Goal: Transaction & Acquisition: Purchase product/service

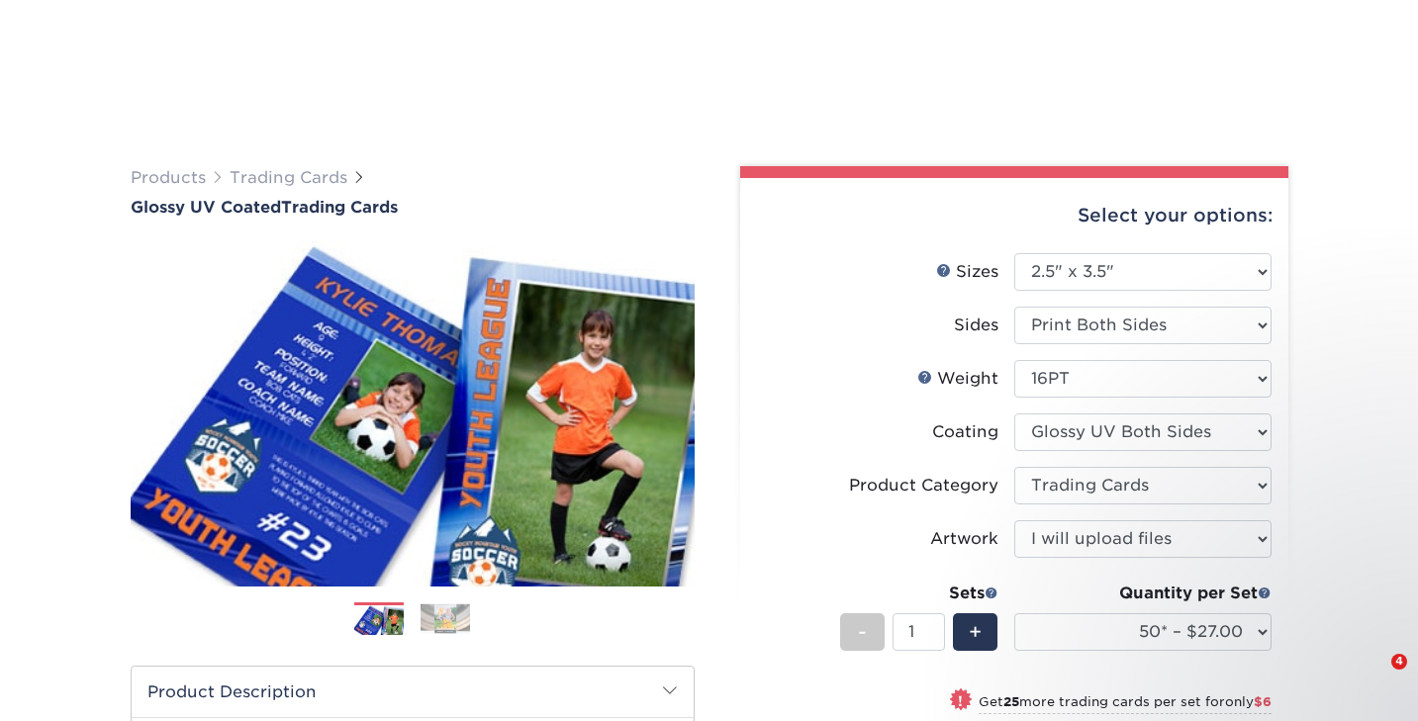
select select "2.50x3.50"
select select "c2f9bce9-36c2-409d-b101-c29d9d031e18"
select select "upload"
select select "50* – $27.00"
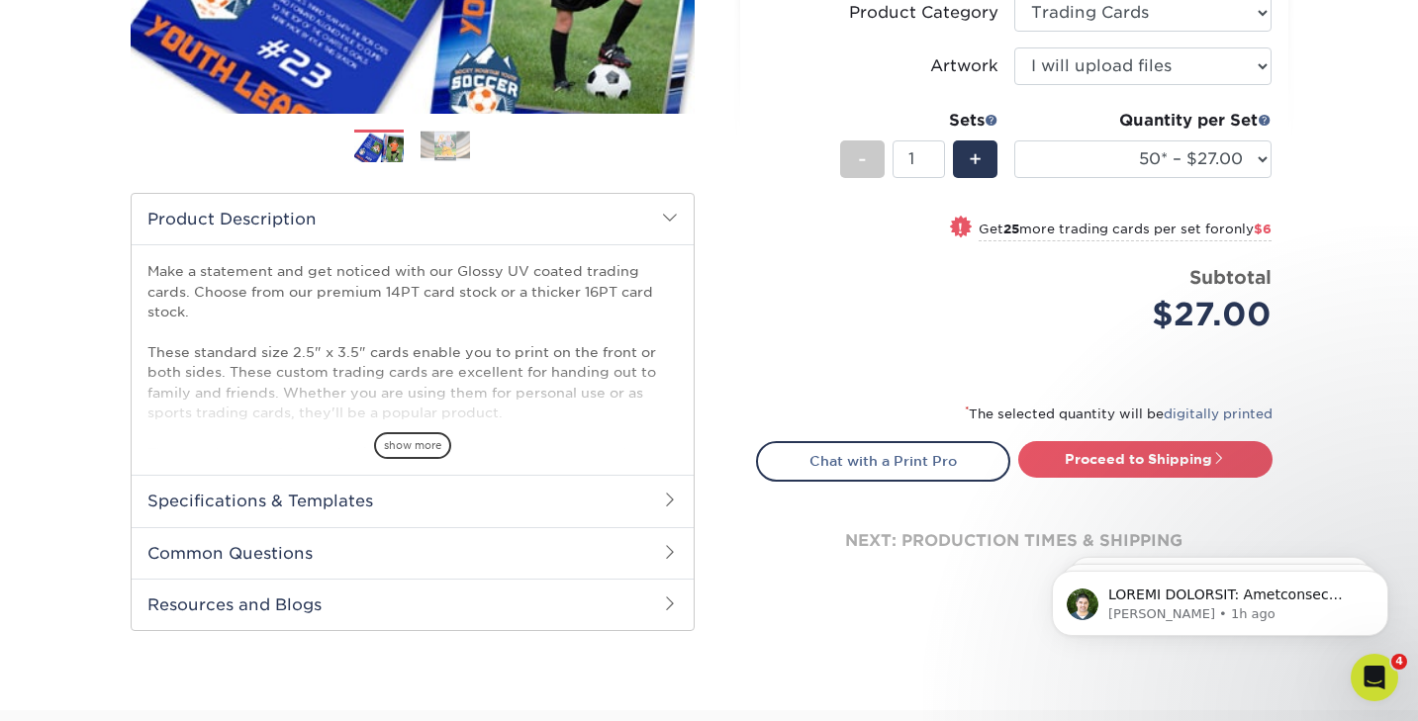
scroll to position [474, 0]
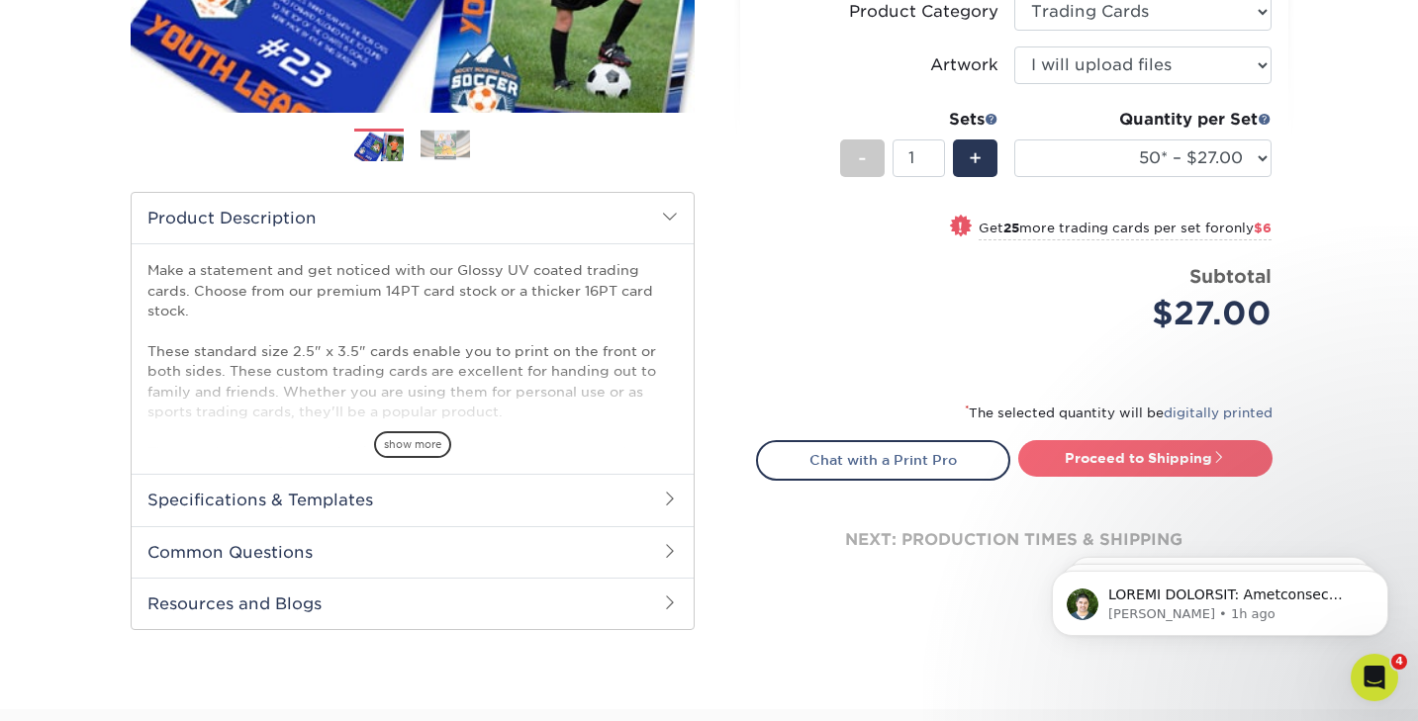
click at [1081, 449] on link "Proceed to Shipping" at bounding box center [1145, 458] width 254 height 36
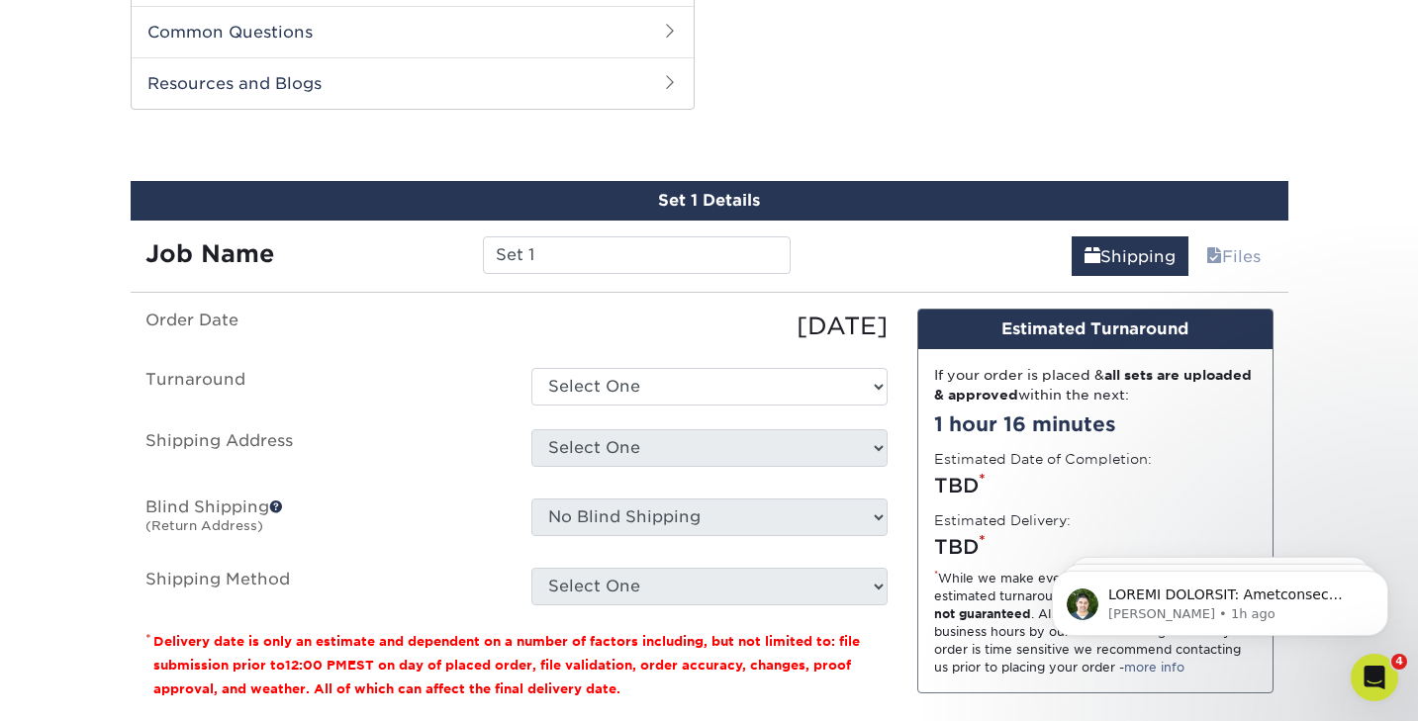
scroll to position [1007, 0]
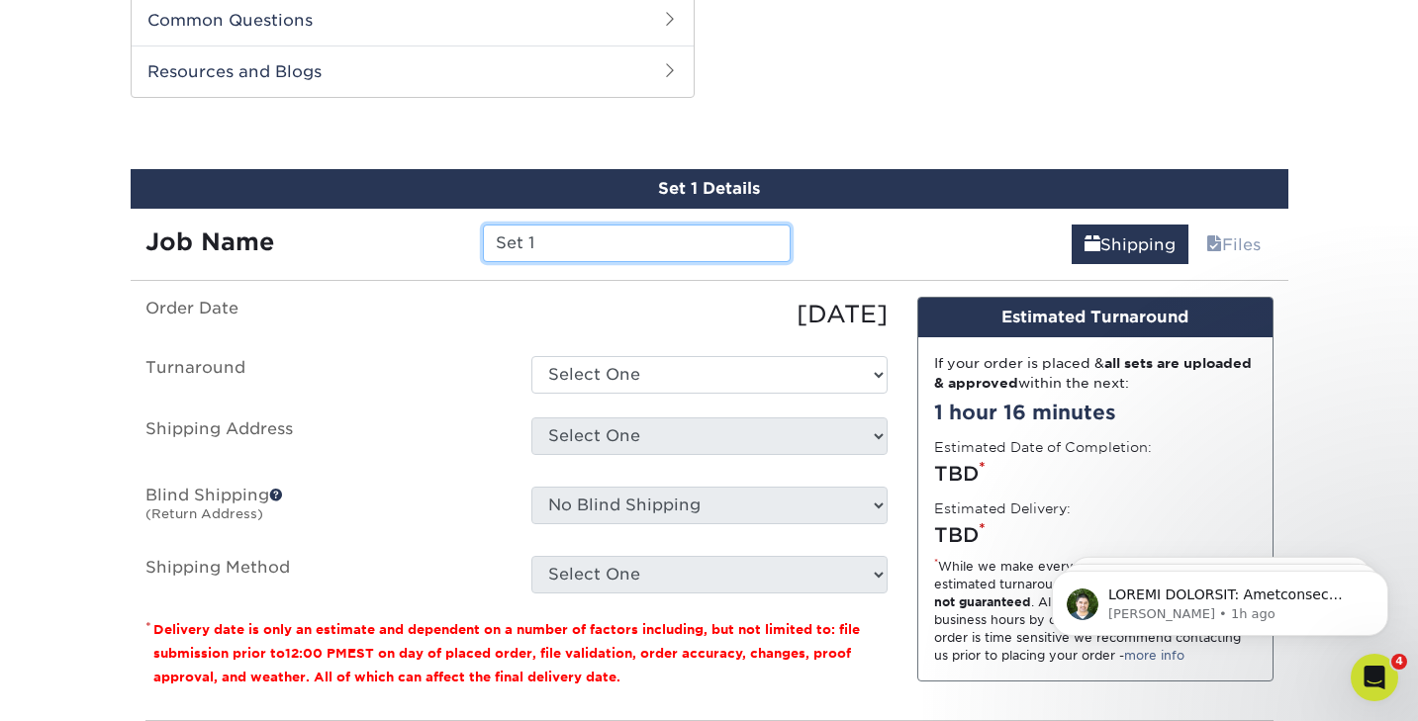
drag, startPoint x: 543, startPoint y: 242, endPoint x: 481, endPoint y: 245, distance: 62.4
click at [481, 245] on div "Set 1" at bounding box center [636, 244] width 337 height 38
type input "Caspian Character"
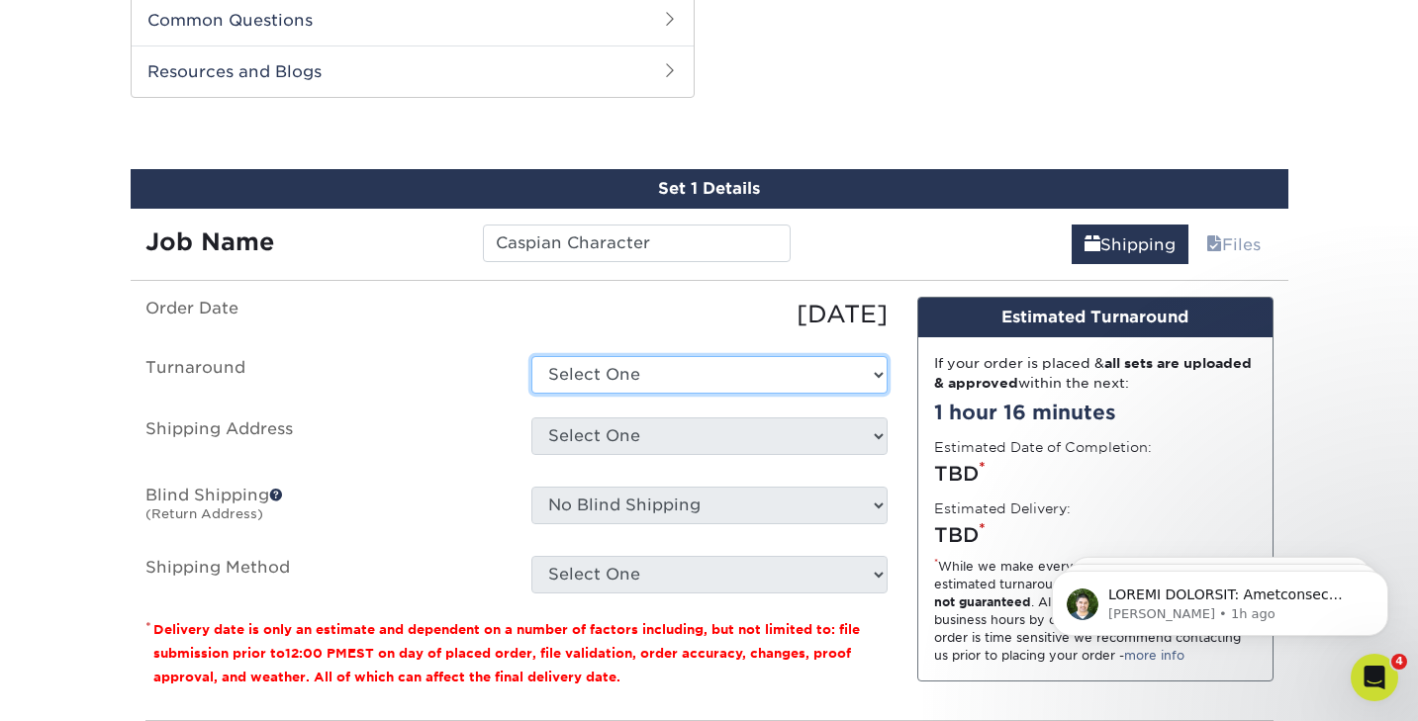
click at [570, 368] on select "Select One 2-4 Business Days 2 Day Next Business Day" at bounding box center [709, 375] width 356 height 38
select select "39596162-017c-462f-bc43-9f550c8c2591"
click at [531, 356] on select "Select One 2-4 Business Days 2 Day Next Business Day" at bounding box center [709, 375] width 356 height 38
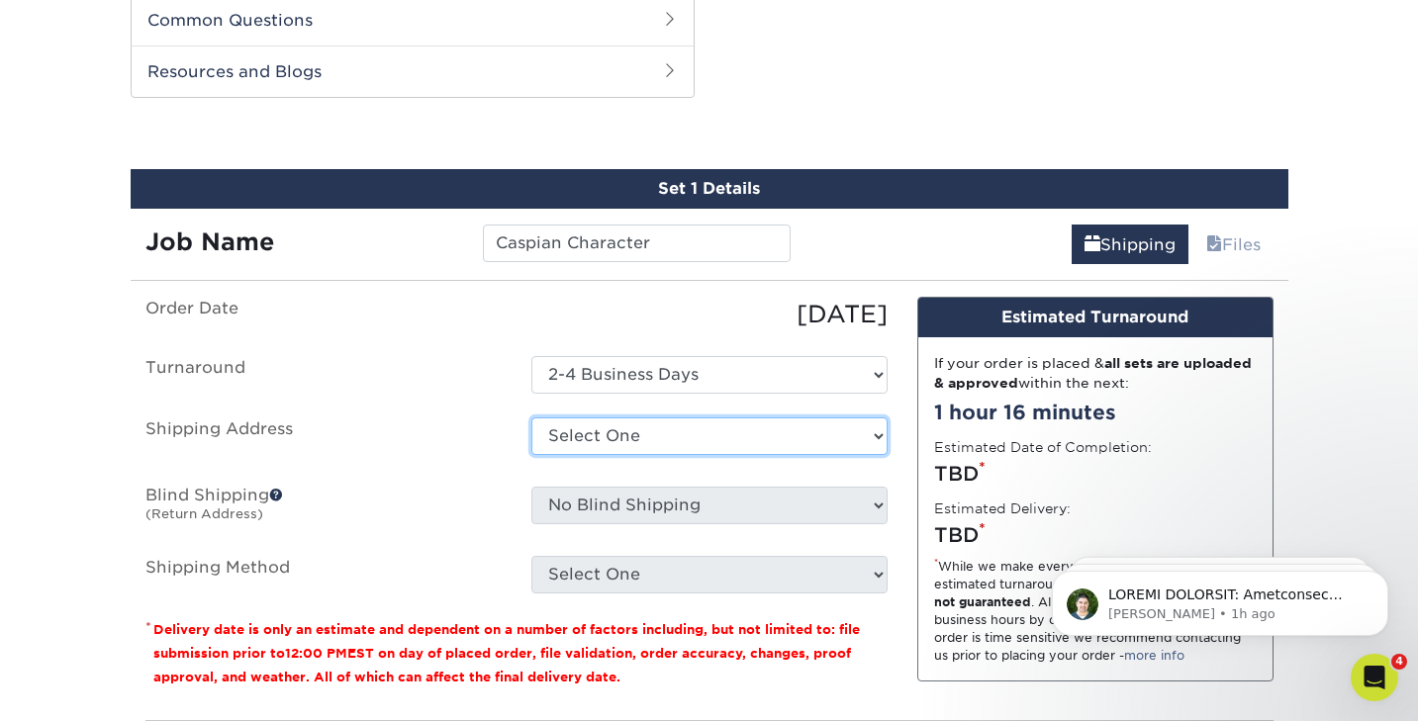
click at [573, 436] on select "Select One BirdSong + Add New Address" at bounding box center [709, 437] width 356 height 38
select select "285248"
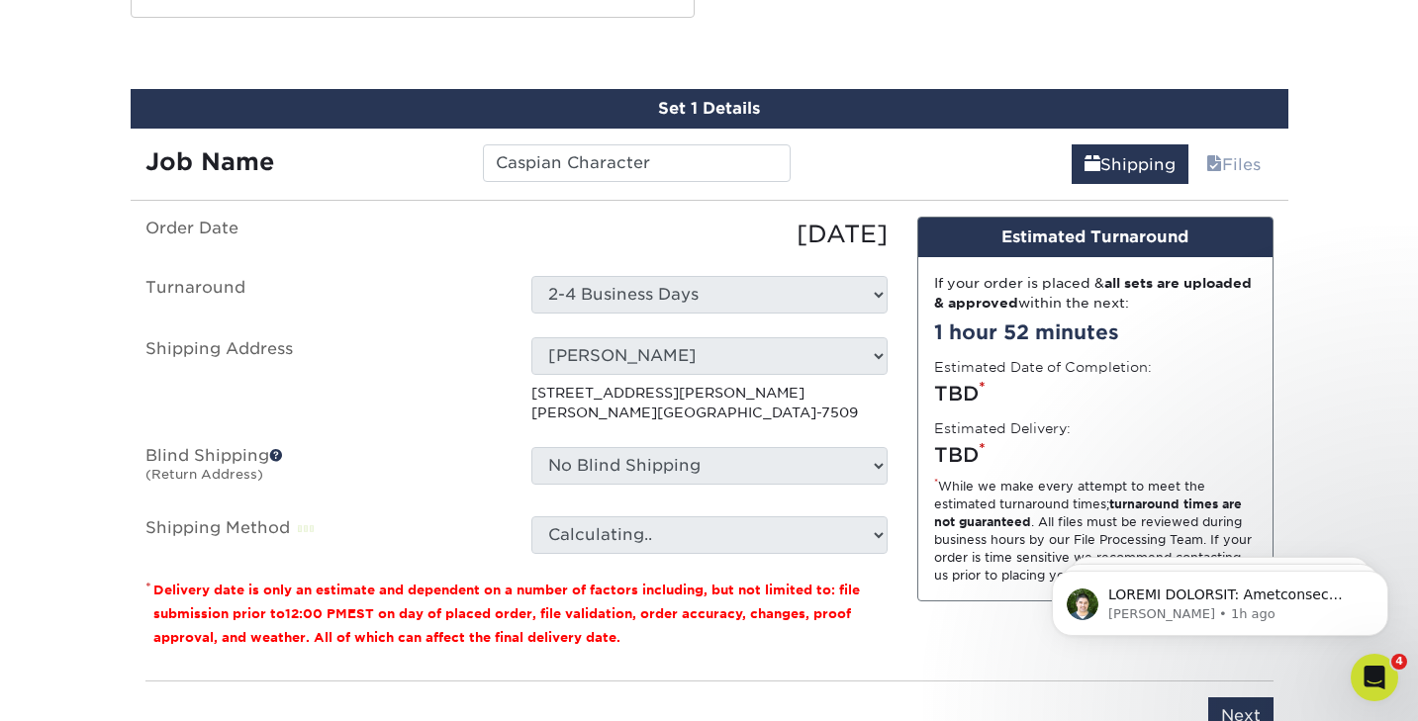
scroll to position [1104, 0]
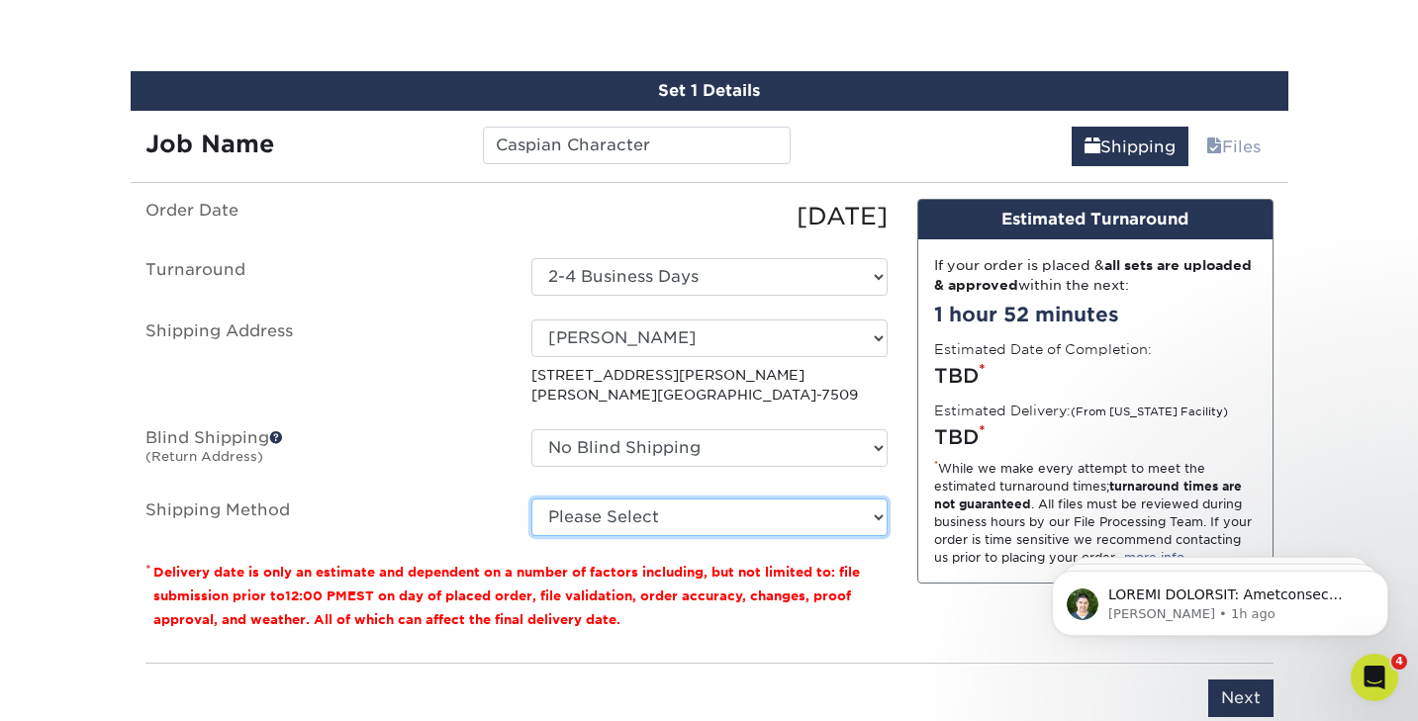
click at [579, 521] on select "Please Select Ground Shipping (+$38.68) 3 Day Shipping Service (+$44.21) 2 Day …" at bounding box center [709, 518] width 356 height 38
select select "03"
click at [531, 499] on select "Please Select Ground Shipping (+$38.68) 3 Day Shipping Service (+$44.21) 2 Day …" at bounding box center [709, 518] width 356 height 38
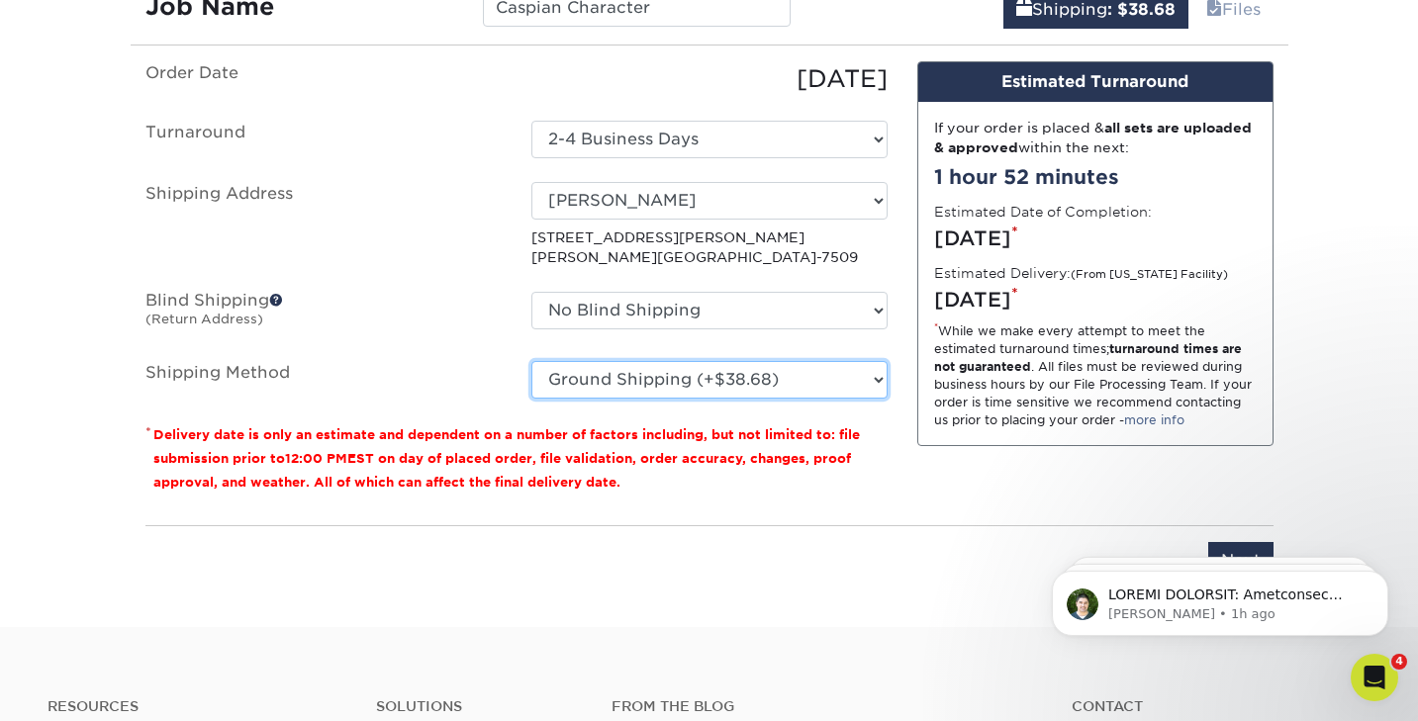
scroll to position [1255, 0]
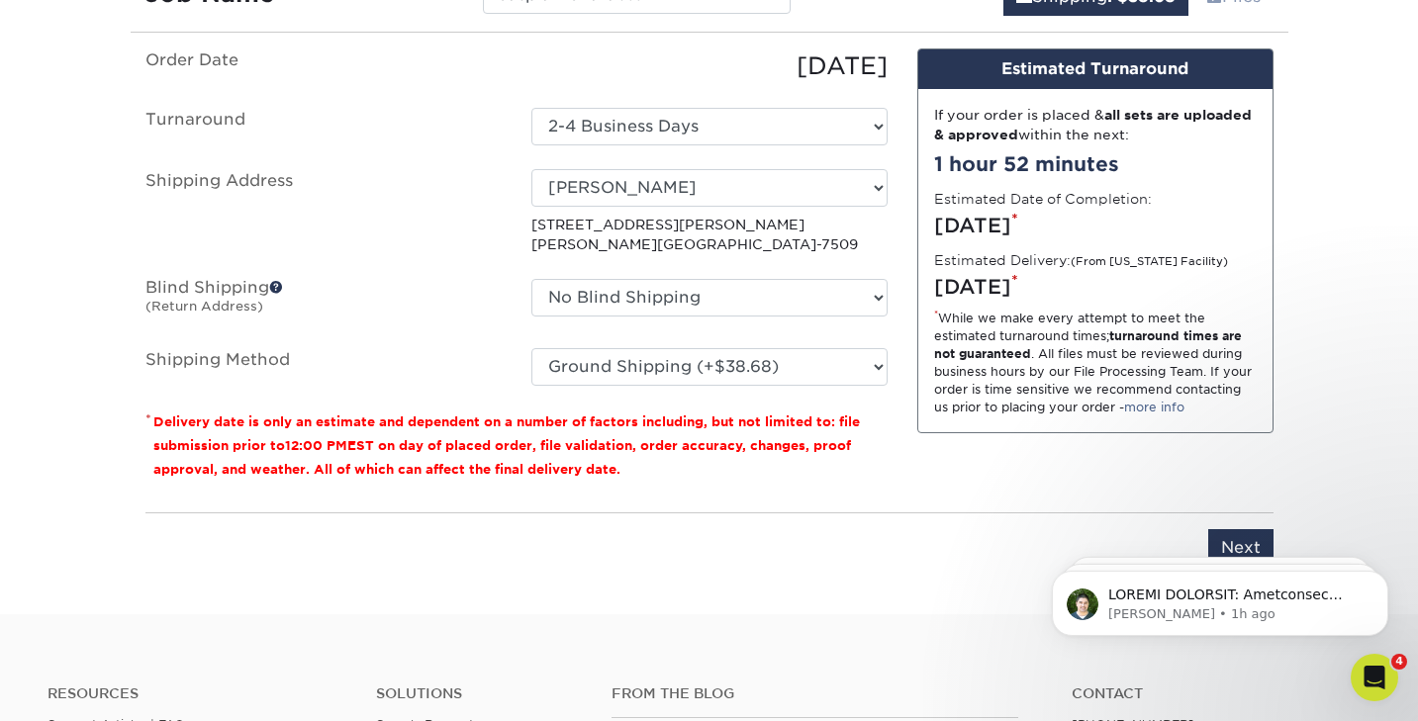
click at [1238, 490] on div "Design Estimated Turnaround If your order is placed & all sets are uploaded & a…" at bounding box center [1096, 272] width 386 height 448
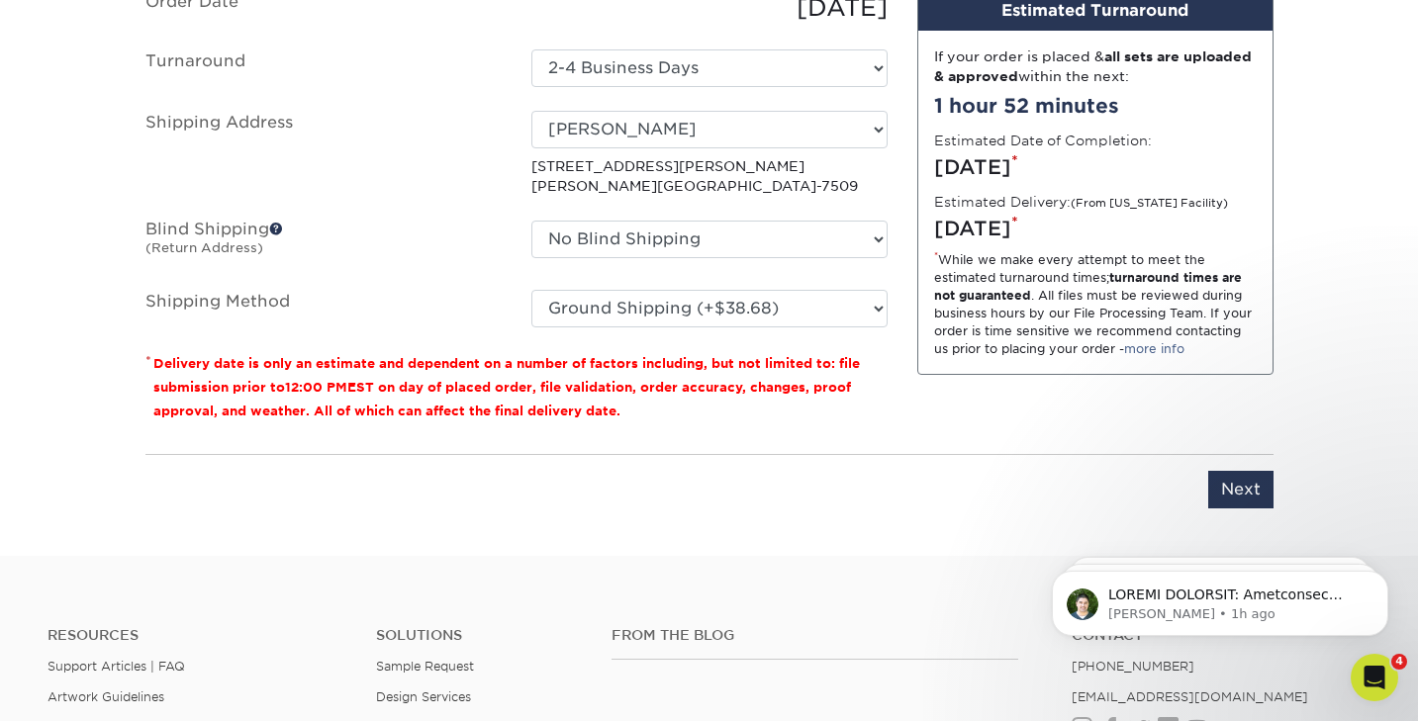
scroll to position [1324, 0]
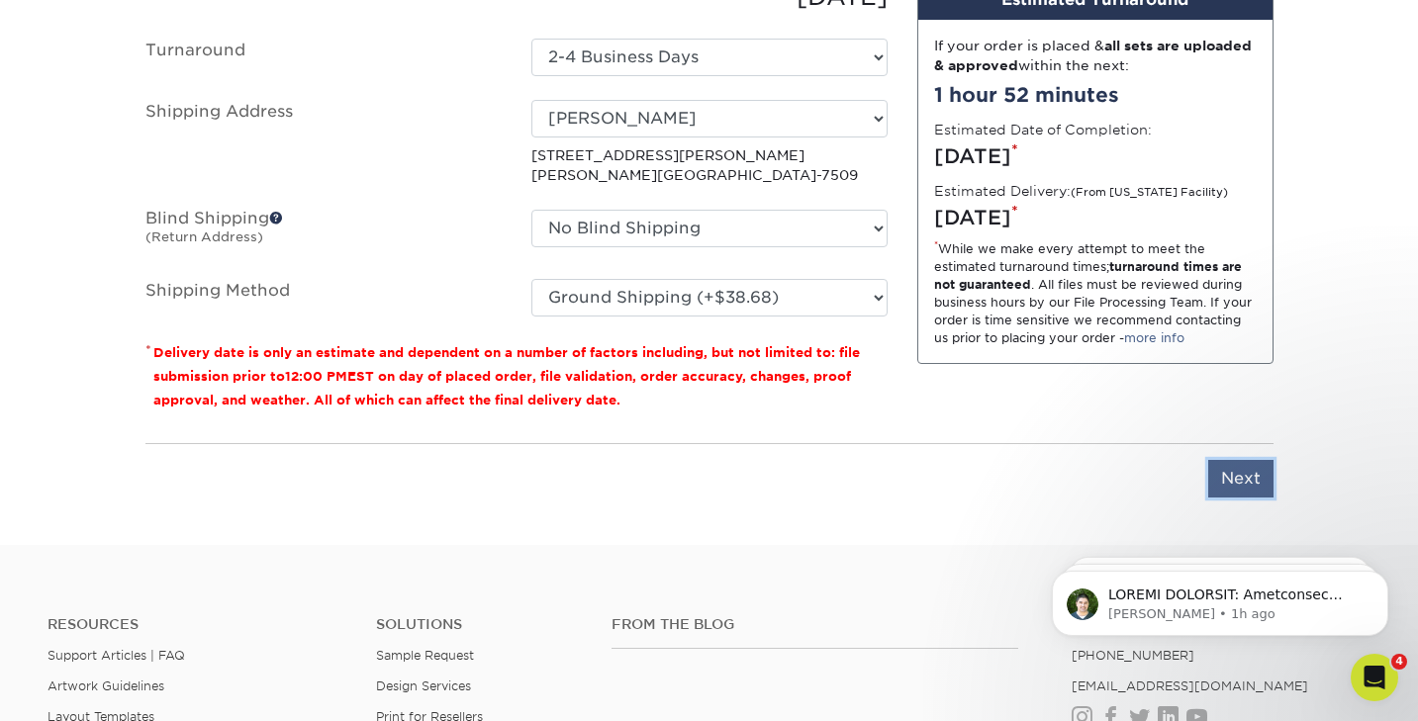
click at [1237, 482] on input "Next" at bounding box center [1240, 479] width 65 height 38
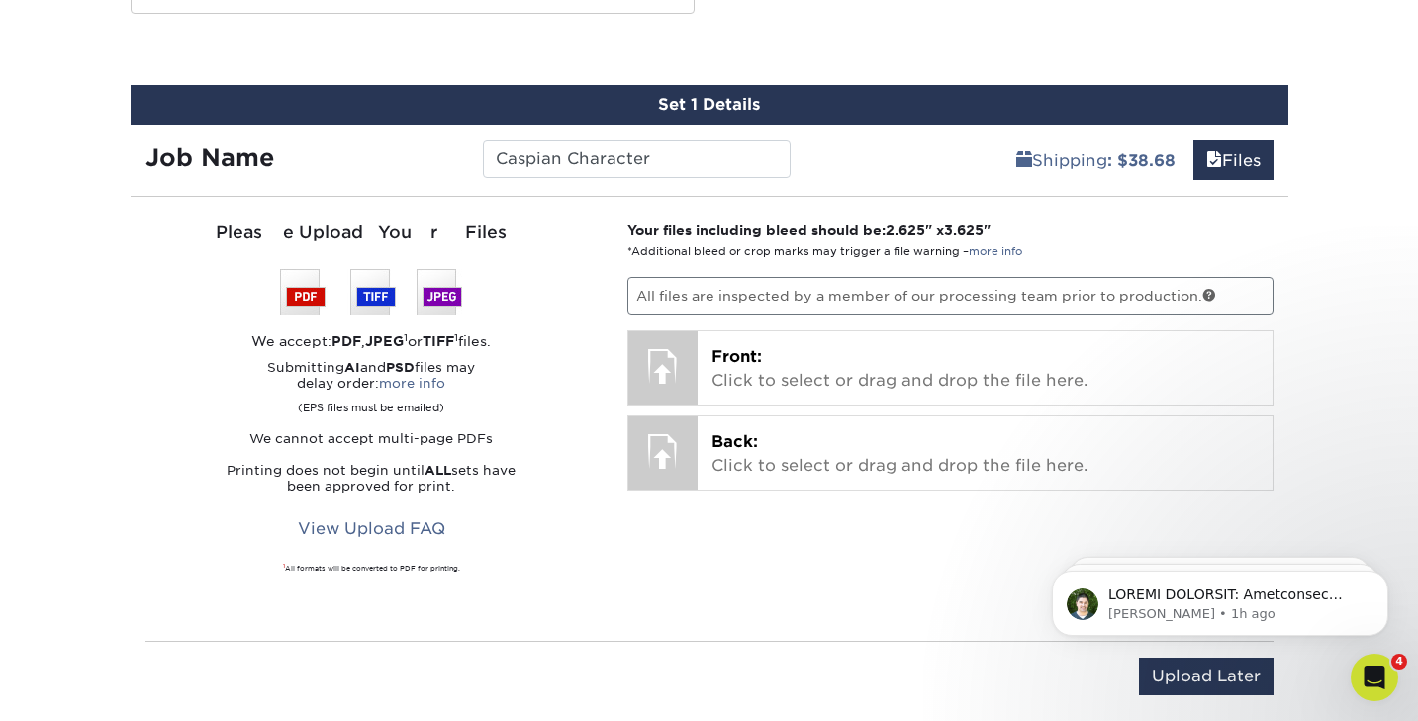
scroll to position [1078, 0]
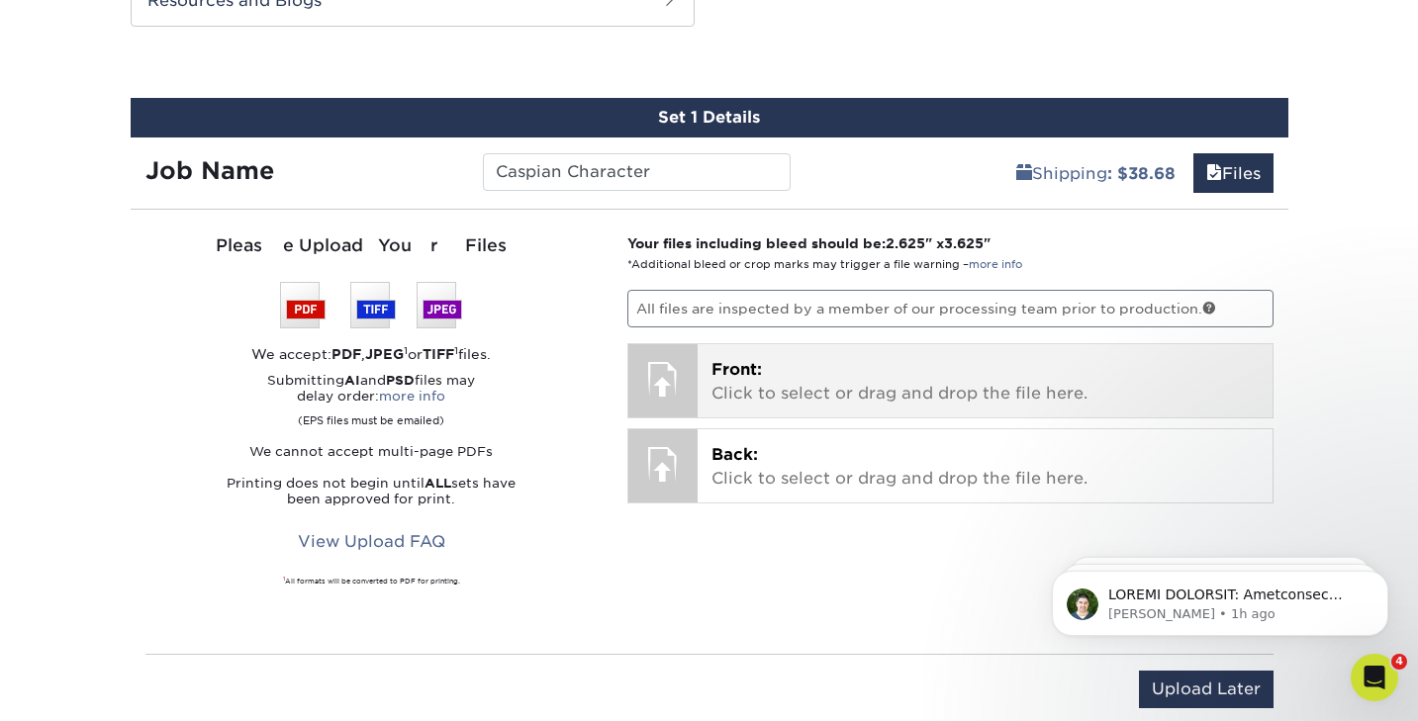
click at [748, 381] on p "Front: Click to select or drag and drop the file here." at bounding box center [985, 382] width 547 height 48
click at [793, 380] on p "Front: Click to select or drag and drop the file here." at bounding box center [985, 382] width 547 height 48
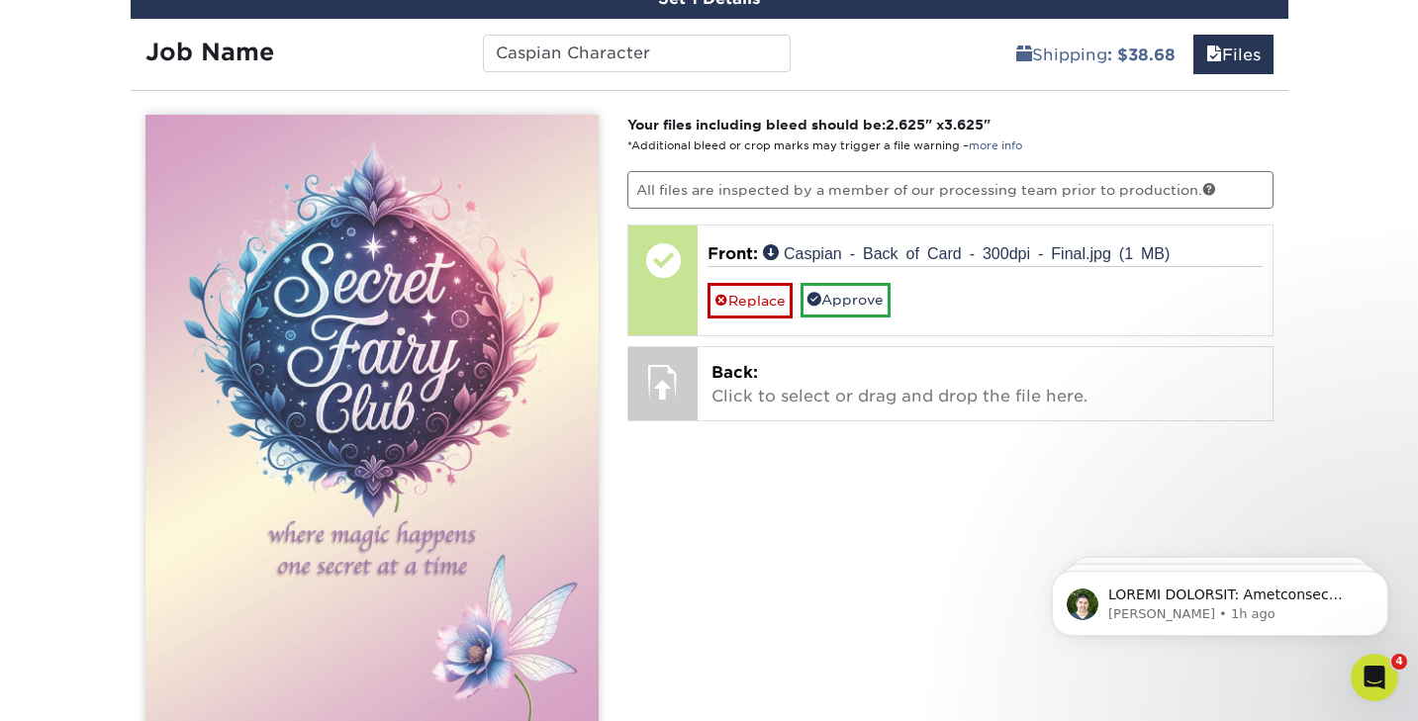
scroll to position [1185, 0]
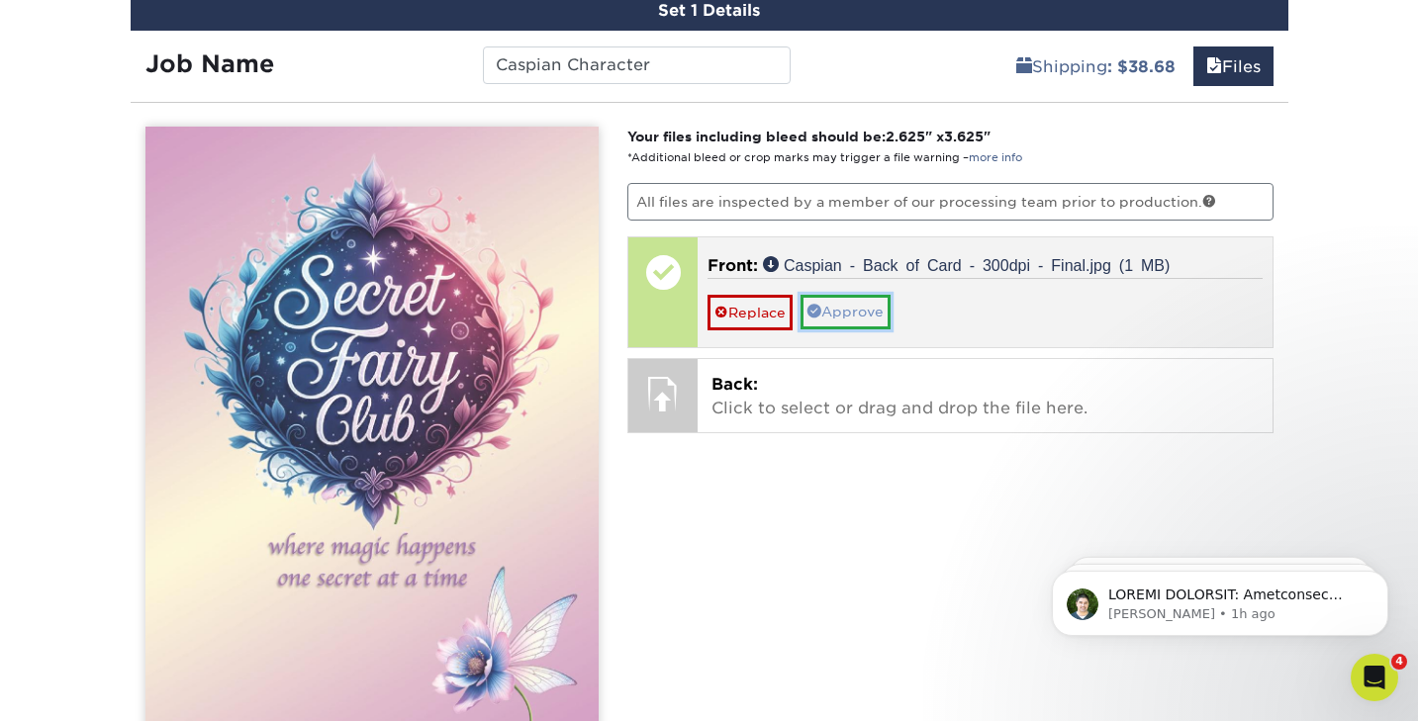
click at [848, 312] on link "Approve" at bounding box center [846, 312] width 90 height 34
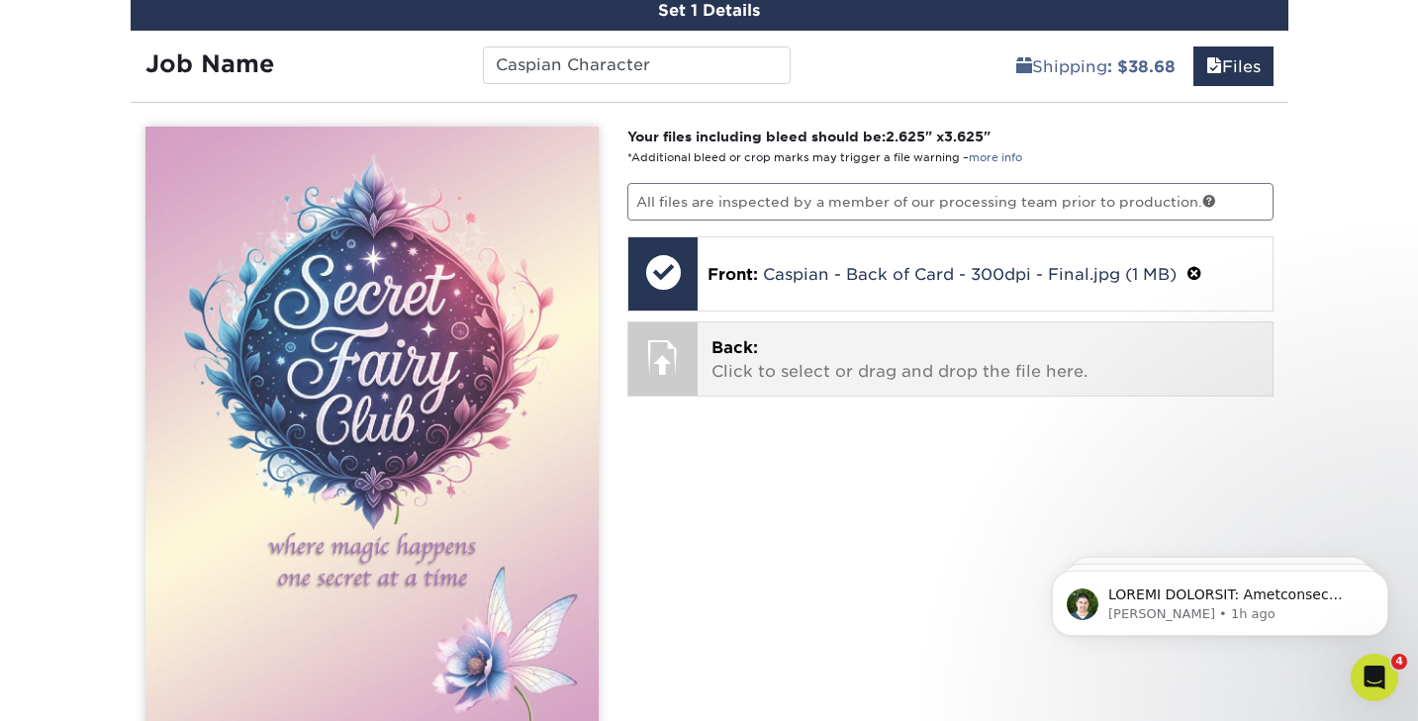
click at [766, 356] on p "Back: Click to select or drag and drop the file here." at bounding box center [985, 360] width 547 height 48
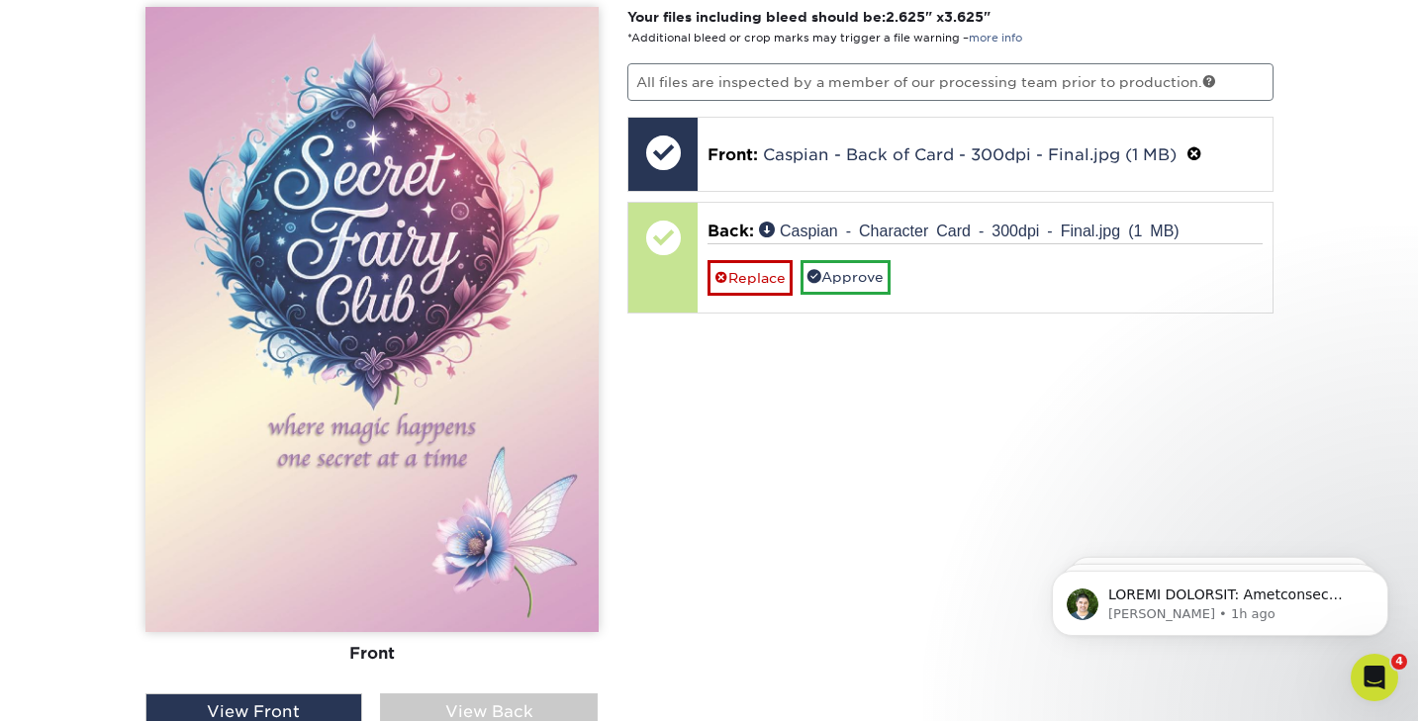
scroll to position [1306, 0]
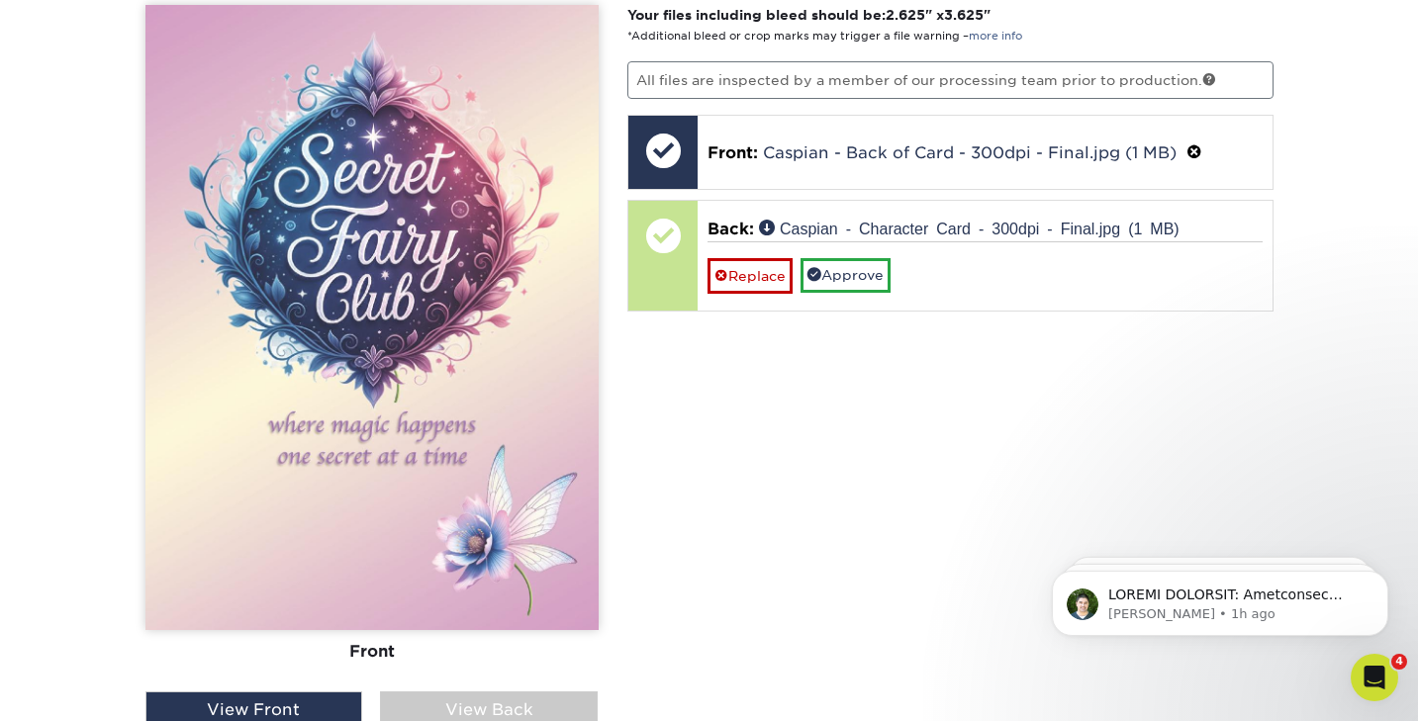
click at [486, 705] on div "View Back" at bounding box center [489, 711] width 218 height 38
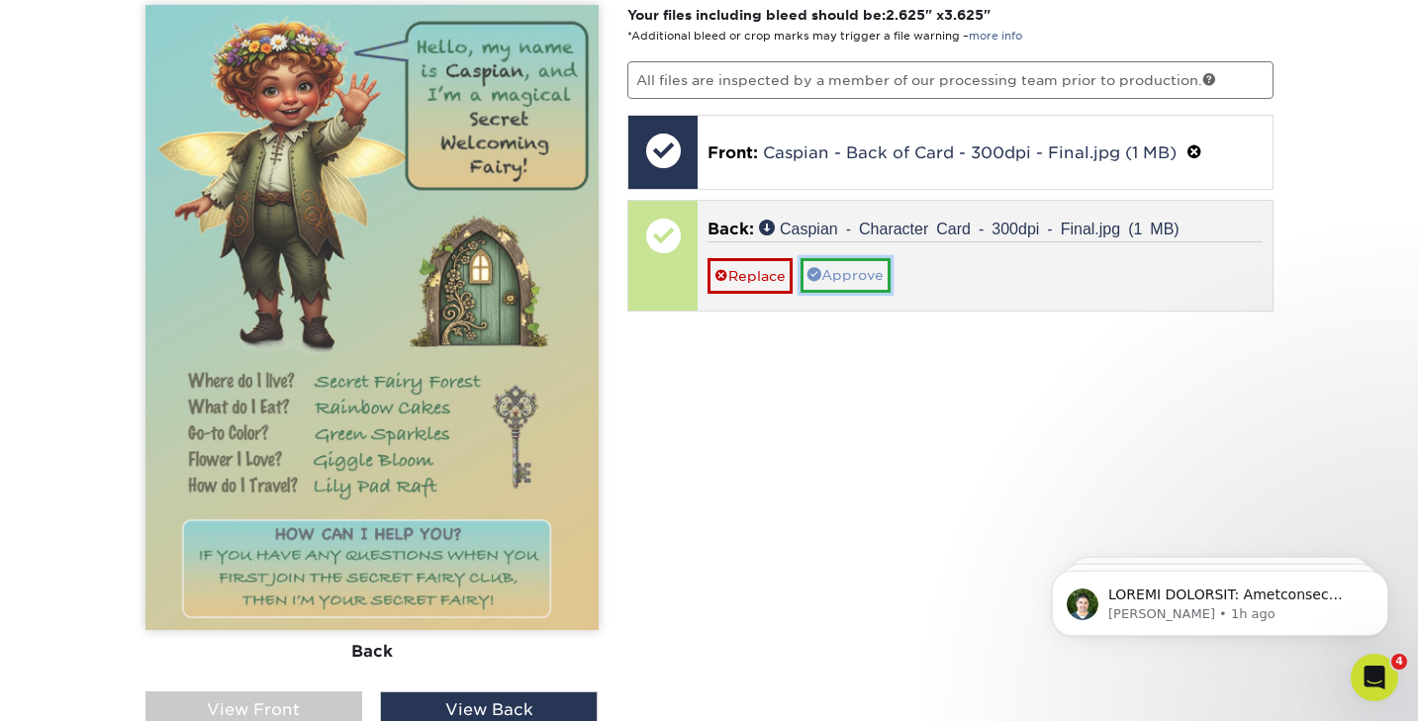
click at [853, 276] on link "Approve" at bounding box center [846, 275] width 90 height 34
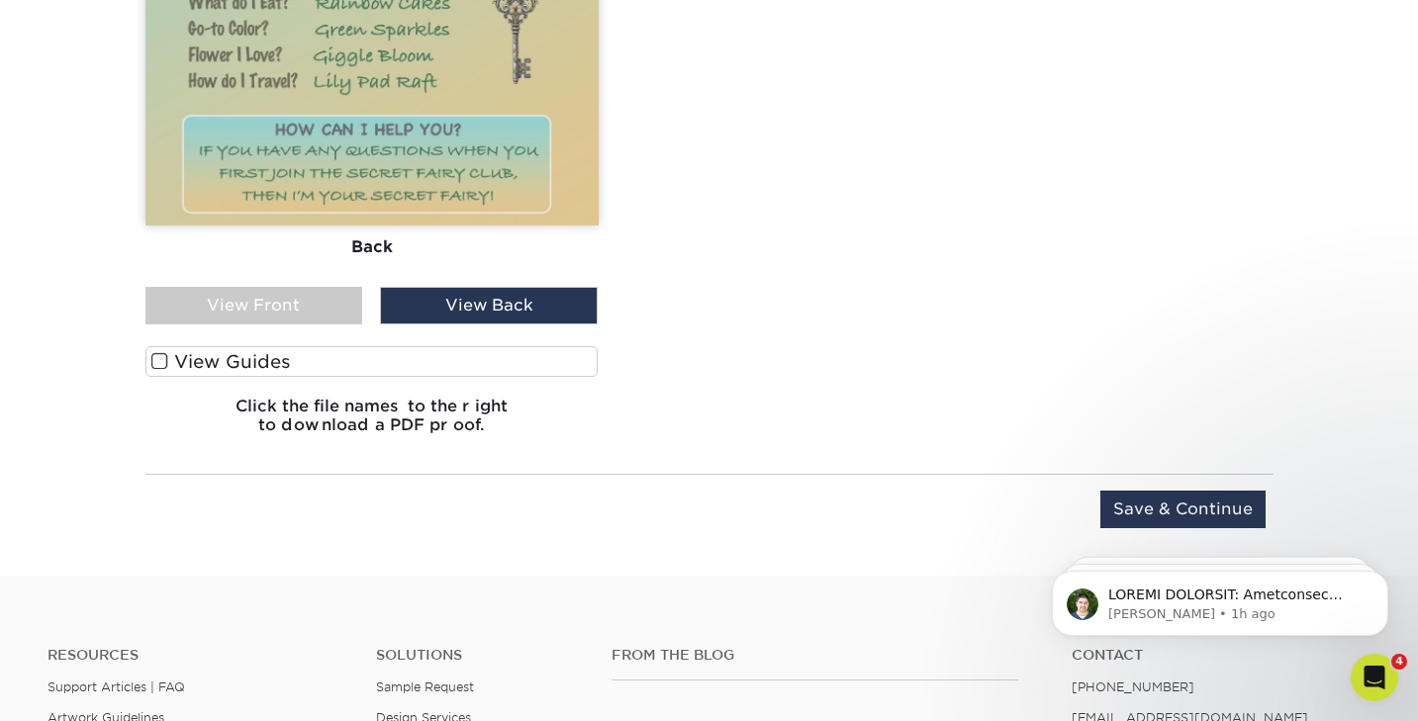
scroll to position [1719, 0]
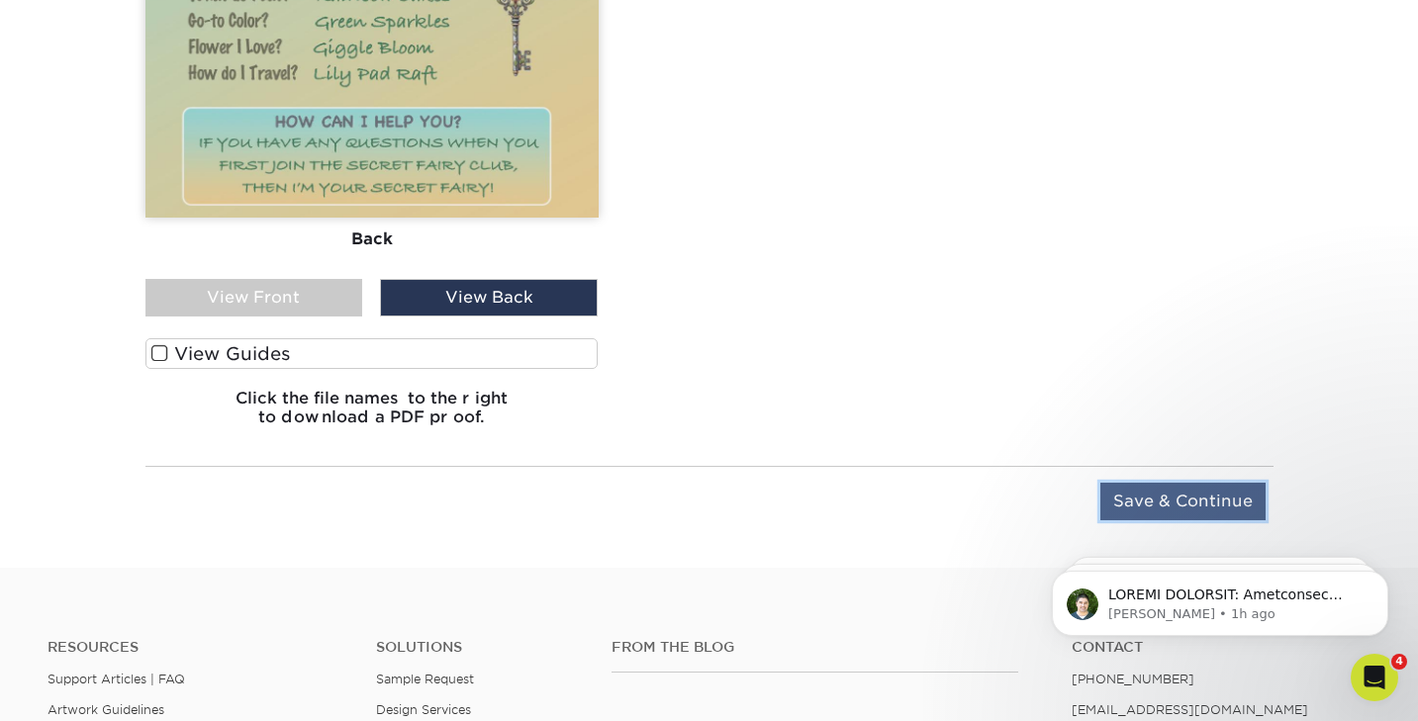
click at [1178, 503] on input "Save & Continue" at bounding box center [1183, 502] width 165 height 38
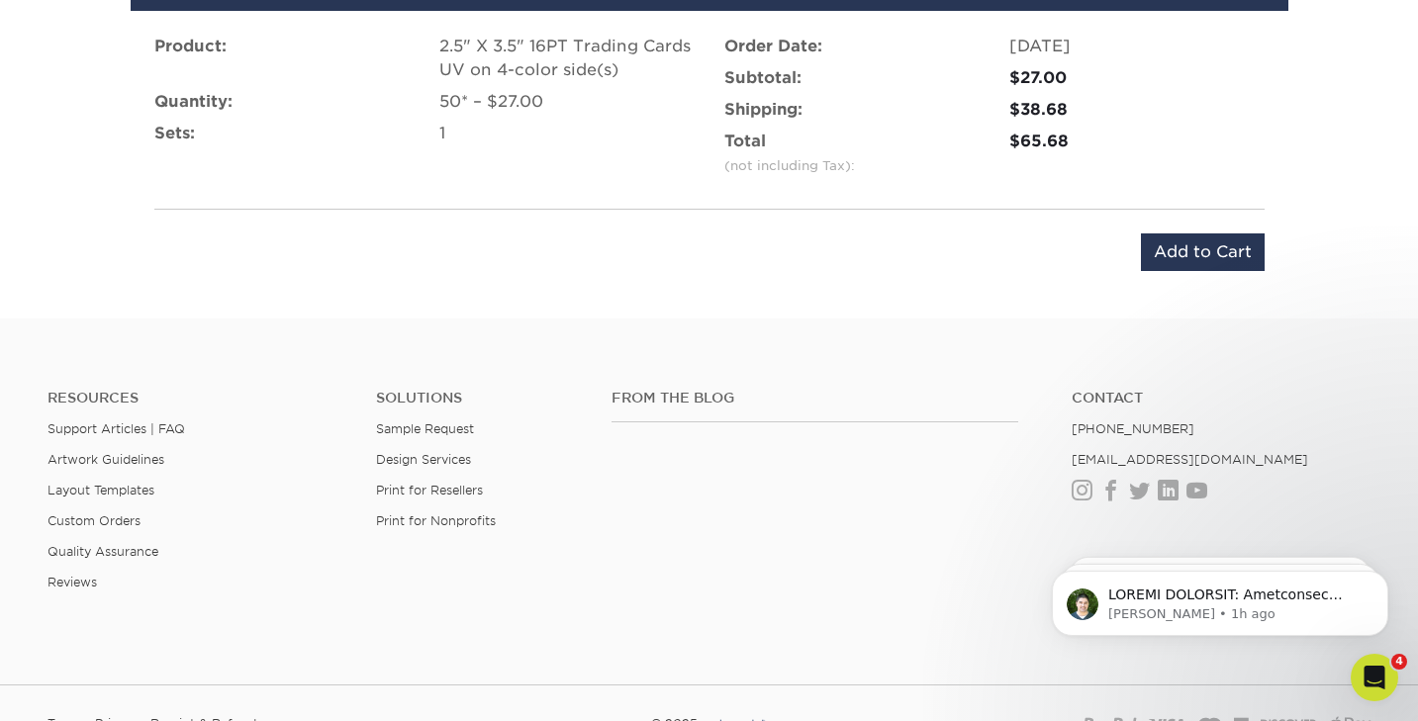
scroll to position [1335, 0]
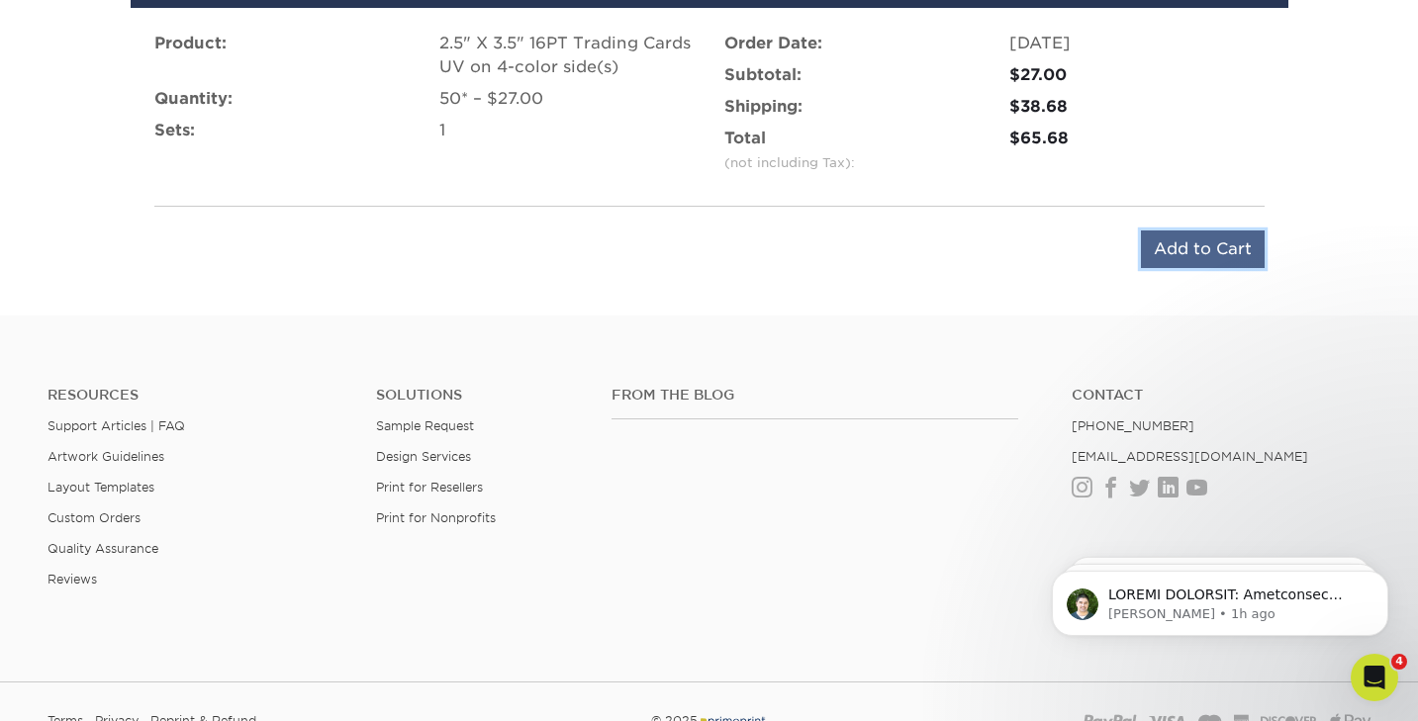
click at [1190, 248] on input "Add to Cart" at bounding box center [1203, 250] width 124 height 38
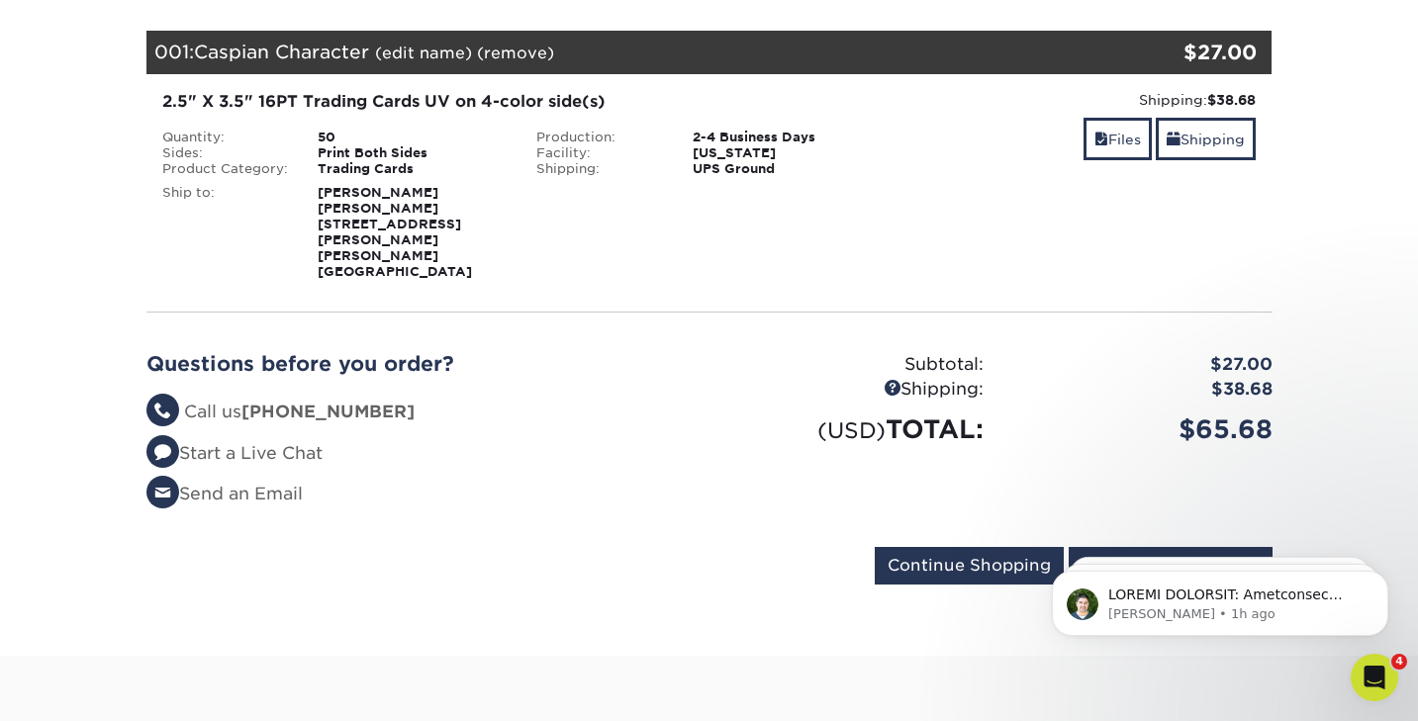
scroll to position [305, 0]
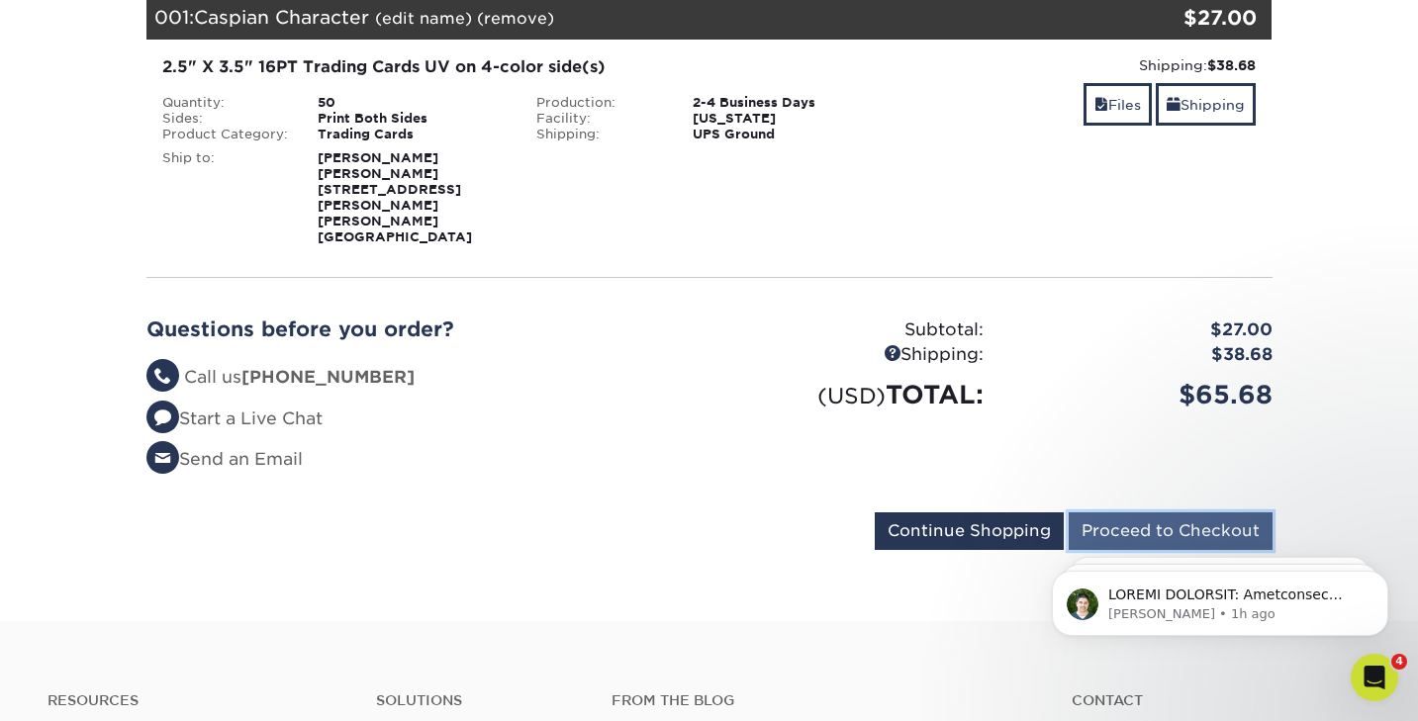
click at [1120, 513] on input "Proceed to Checkout" at bounding box center [1171, 532] width 204 height 38
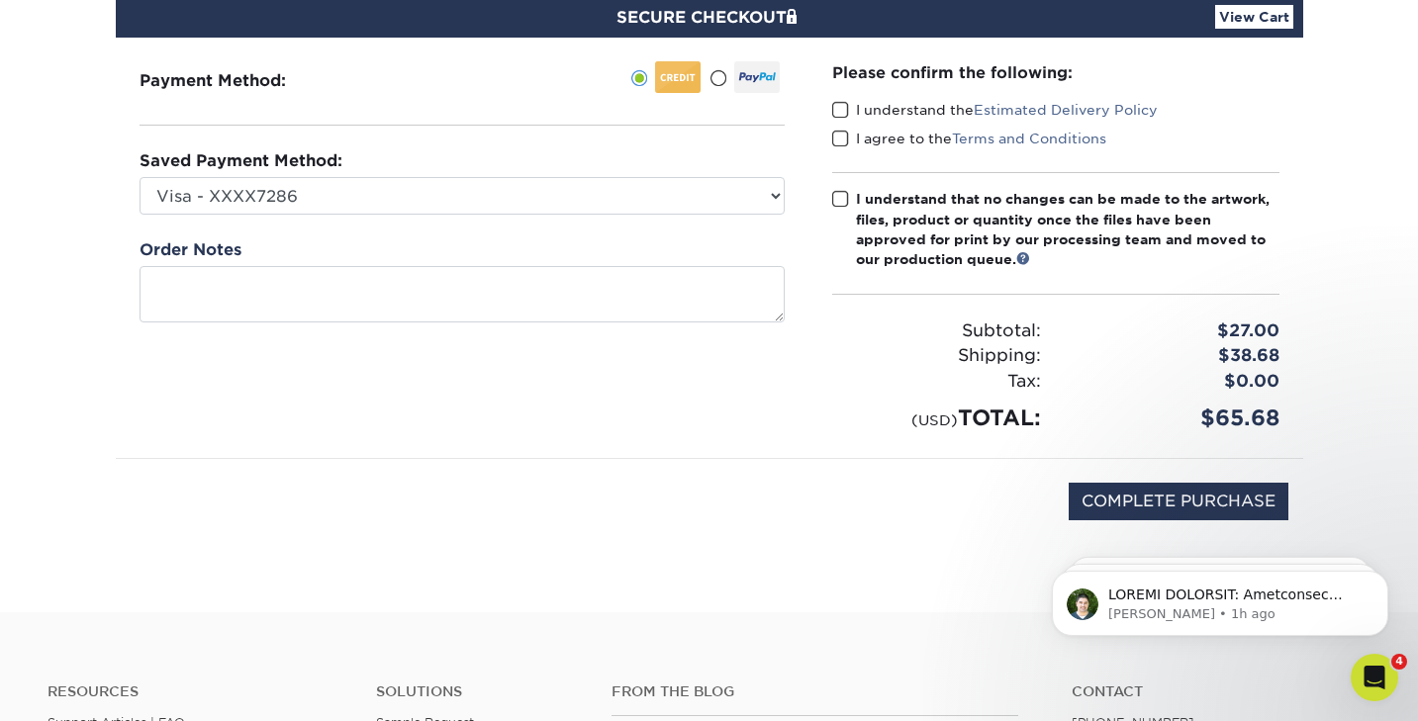
scroll to position [209, 0]
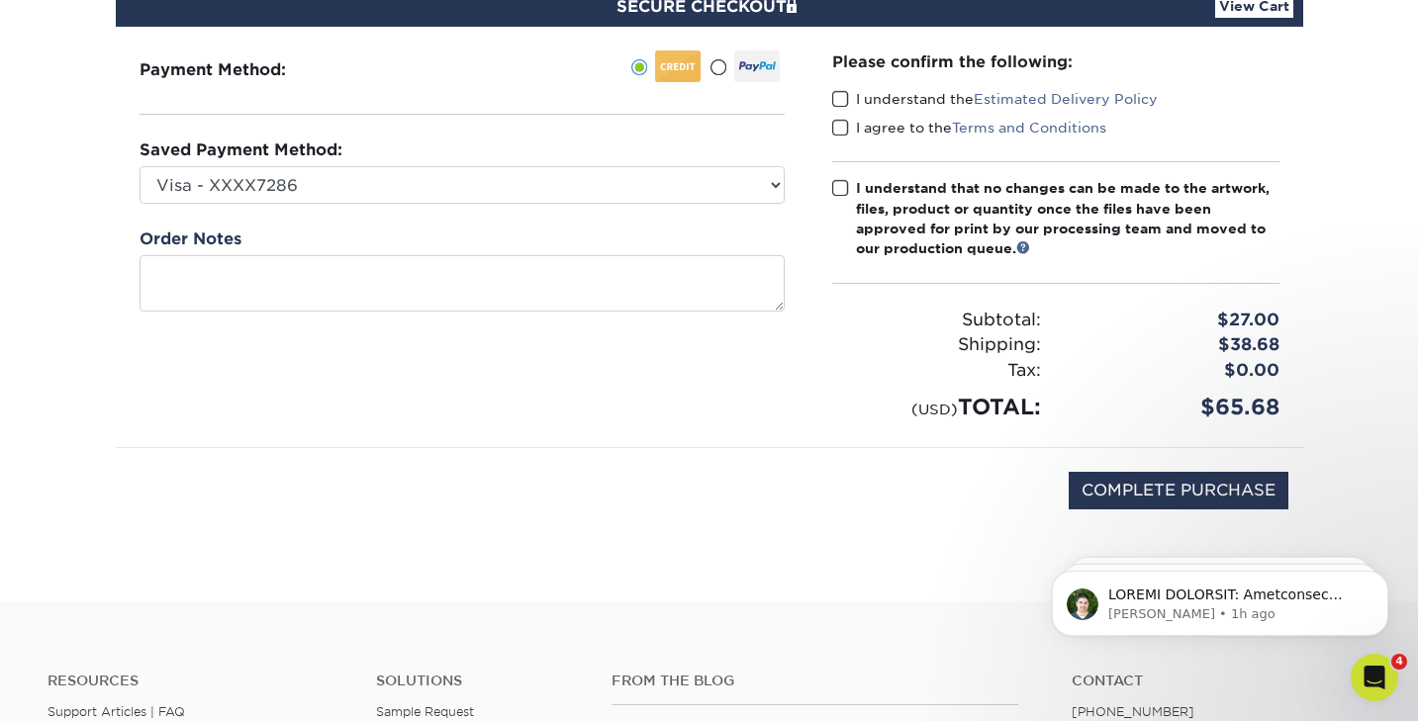
click at [840, 94] on span at bounding box center [840, 99] width 17 height 19
click at [0, 0] on input "I understand the Estimated Delivery Policy" at bounding box center [0, 0] width 0 height 0
click at [840, 126] on span at bounding box center [840, 128] width 17 height 19
click at [0, 0] on input "I agree to the Terms and Conditions" at bounding box center [0, 0] width 0 height 0
click at [839, 183] on span at bounding box center [840, 188] width 17 height 19
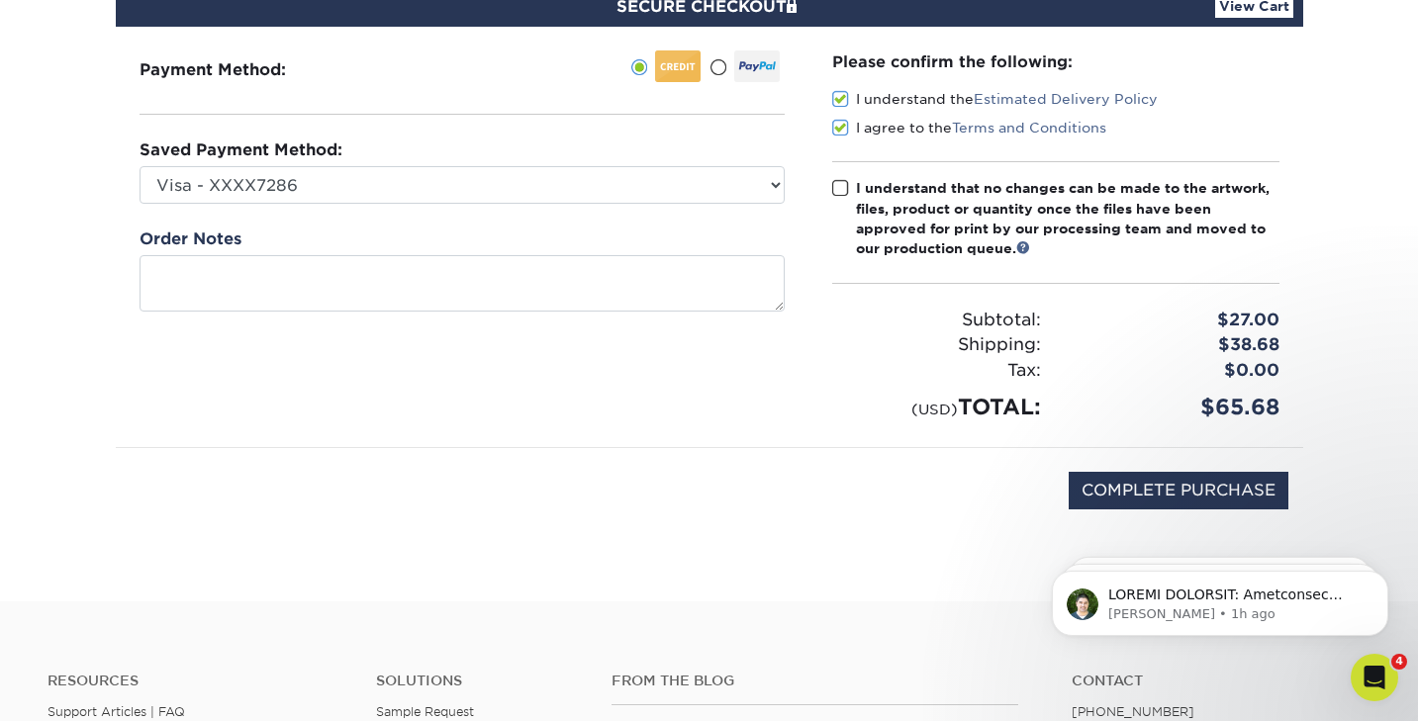
click at [0, 0] on input "I understand that no changes can be made to the artwork, files, product or quan…" at bounding box center [0, 0] width 0 height 0
click at [1096, 483] on input "COMPLETE PURCHASE" at bounding box center [1179, 491] width 220 height 38
type input "PROCESSING, PLEASE WAIT..."
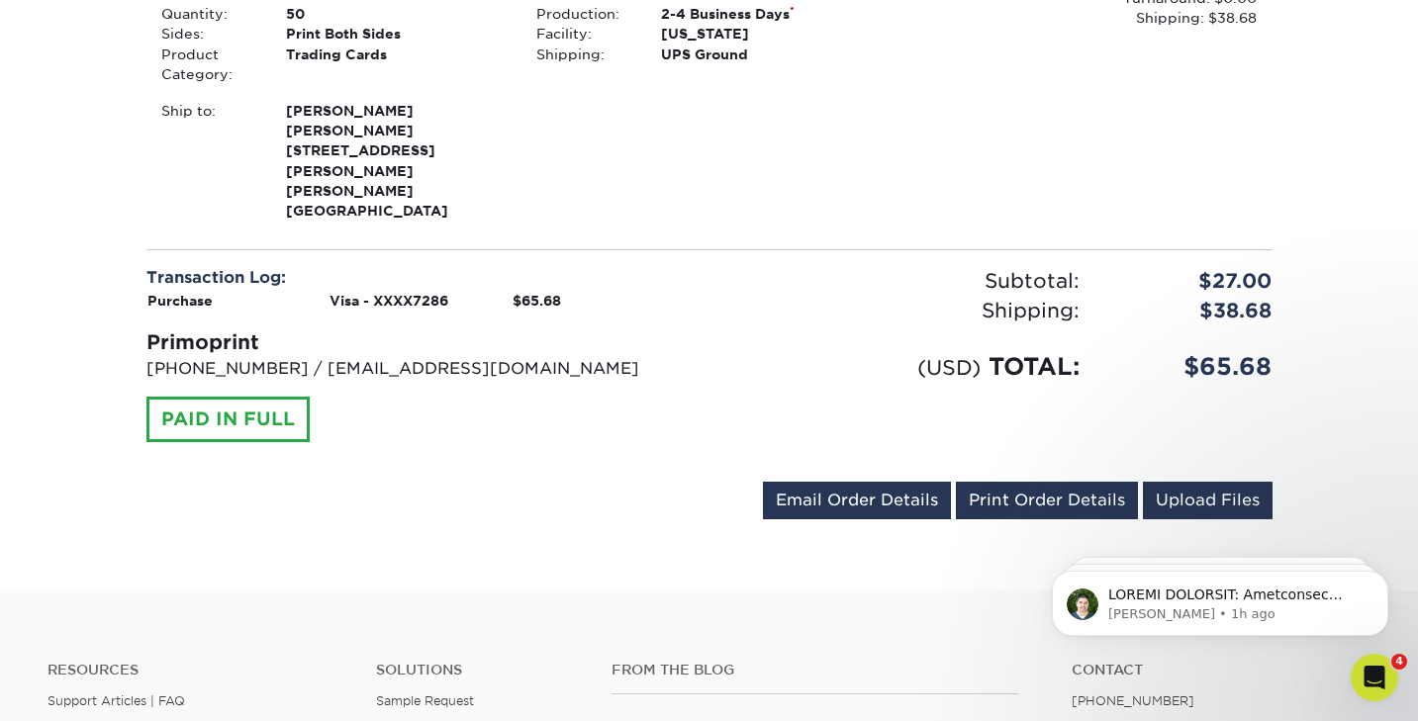
scroll to position [637, 0]
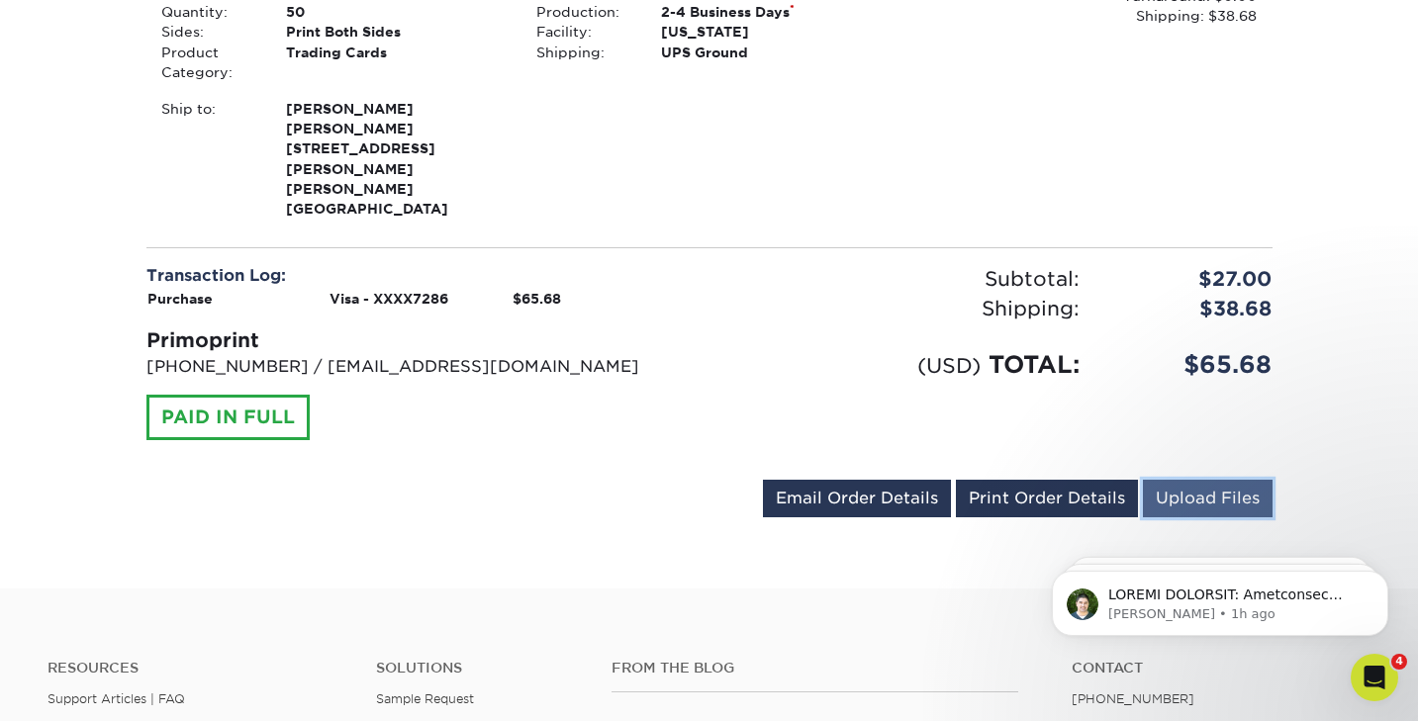
click at [1203, 480] on link "Upload Files" at bounding box center [1208, 499] width 130 height 38
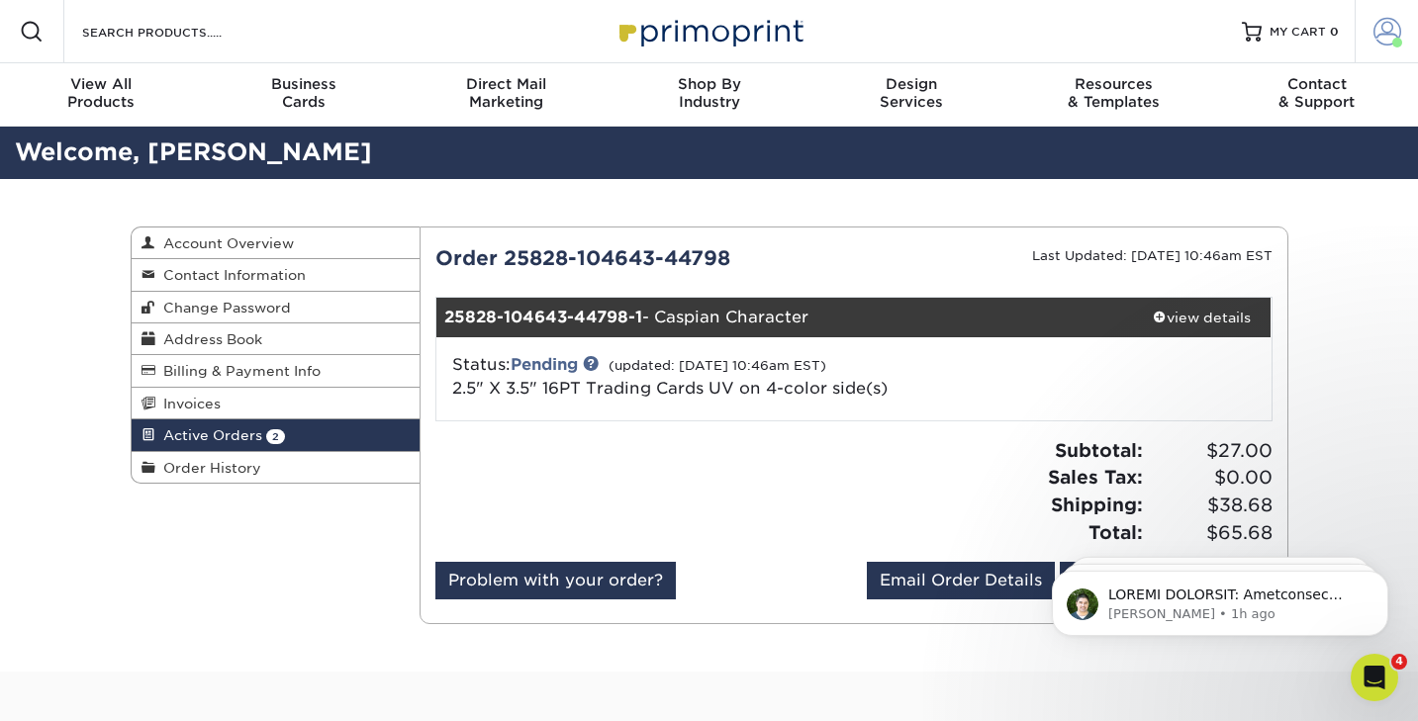
click at [1388, 34] on span at bounding box center [1388, 32] width 28 height 28
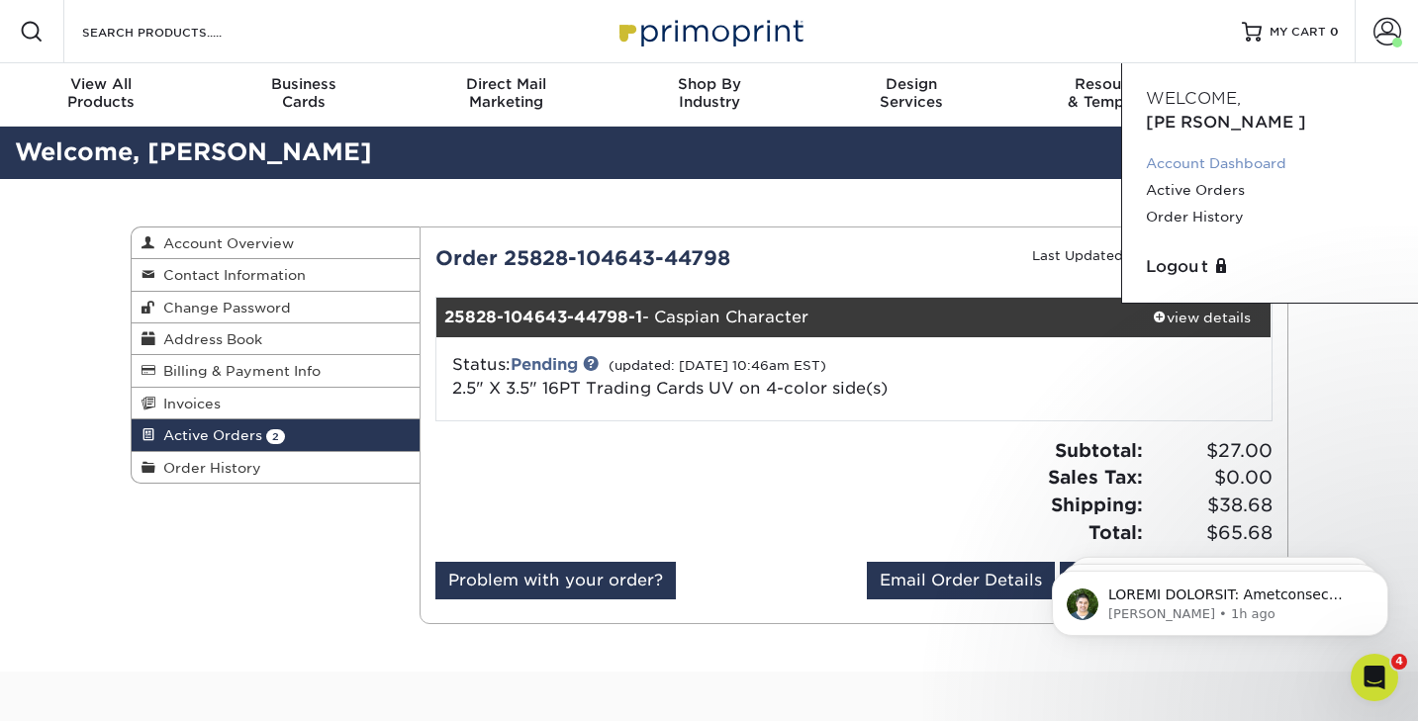
click at [1217, 150] on link "Account Dashboard" at bounding box center [1270, 163] width 248 height 27
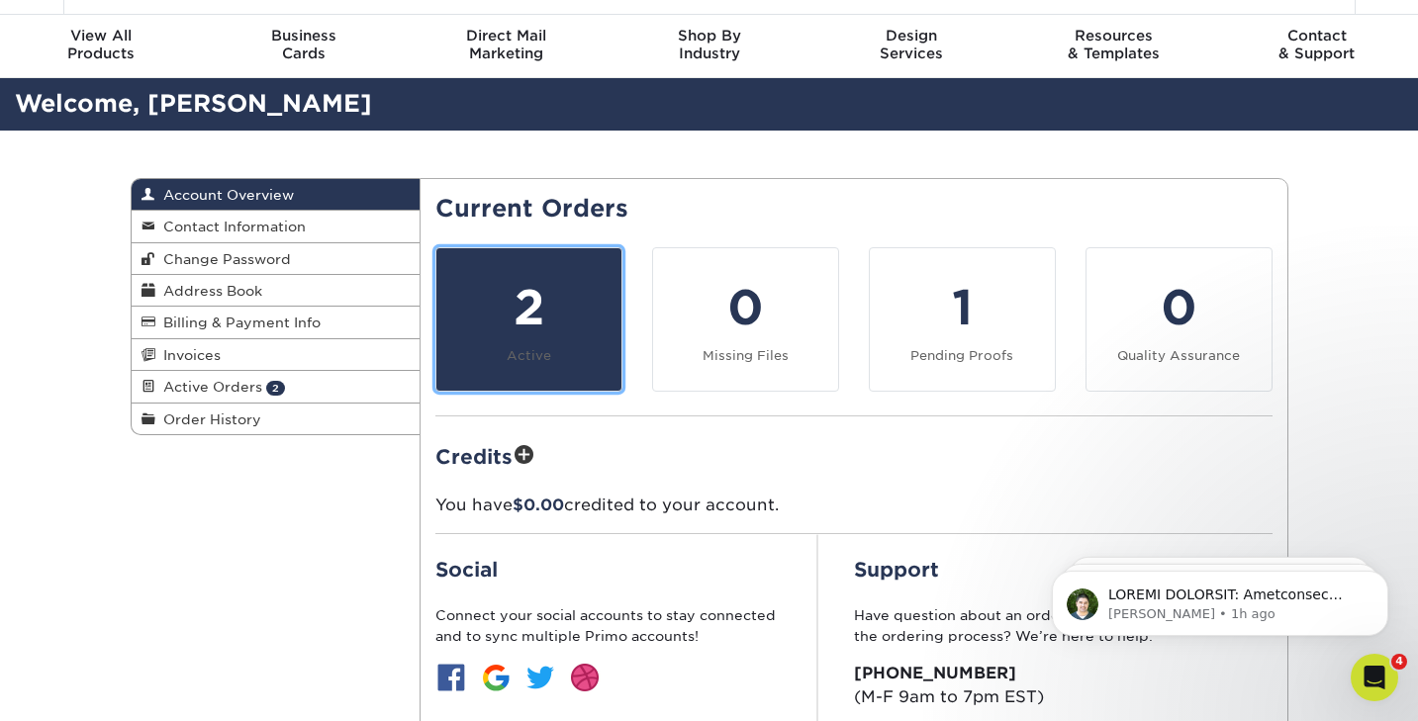
click at [540, 306] on div "2" at bounding box center [528, 307] width 161 height 71
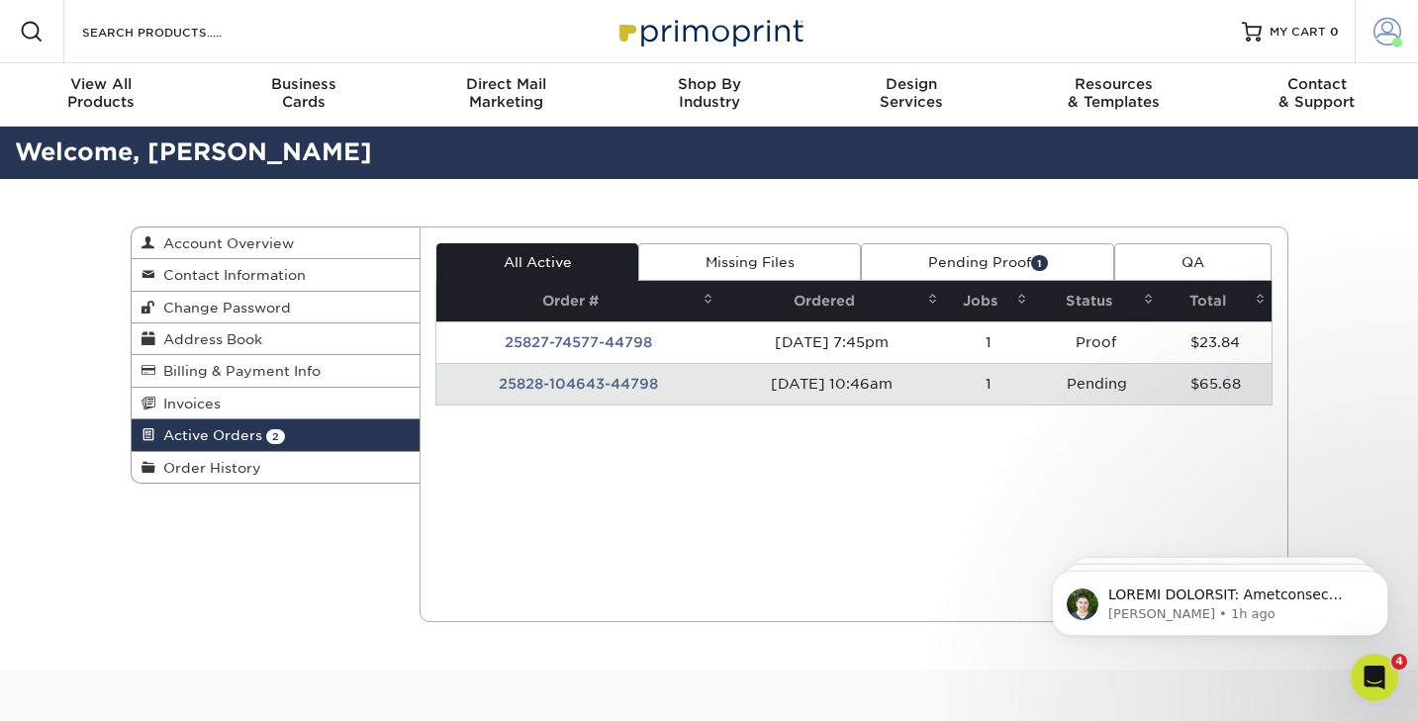
click at [1375, 38] on span at bounding box center [1388, 32] width 28 height 28
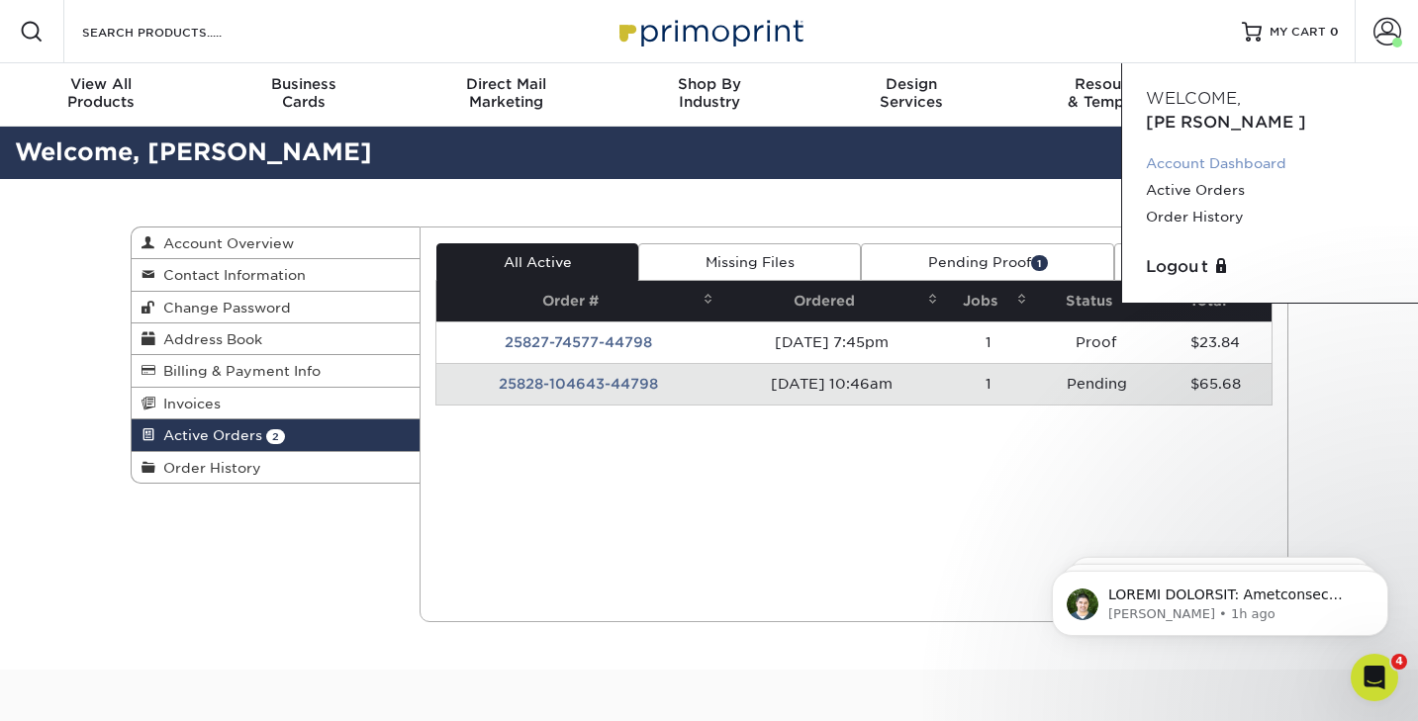
click at [1198, 150] on link "Account Dashboard" at bounding box center [1270, 163] width 248 height 27
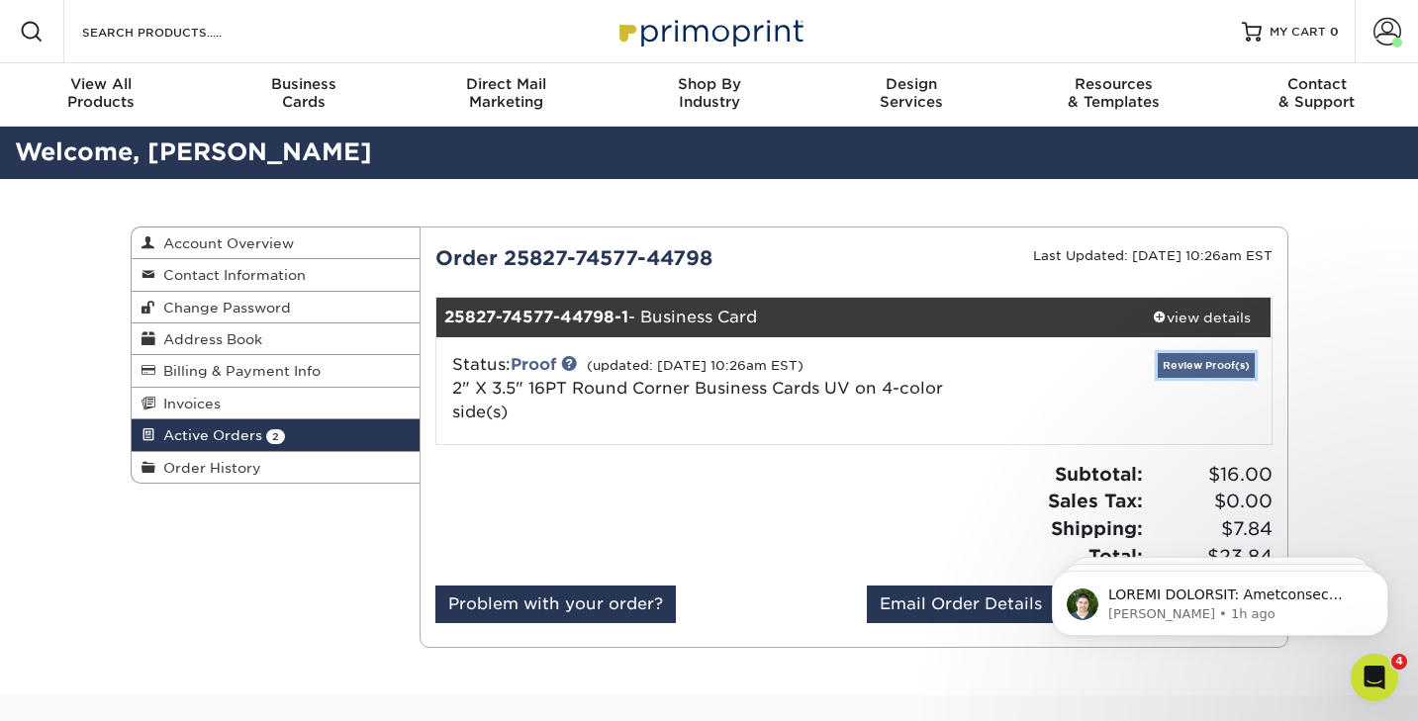
click at [1181, 368] on link "Review Proof(s)" at bounding box center [1206, 365] width 97 height 25
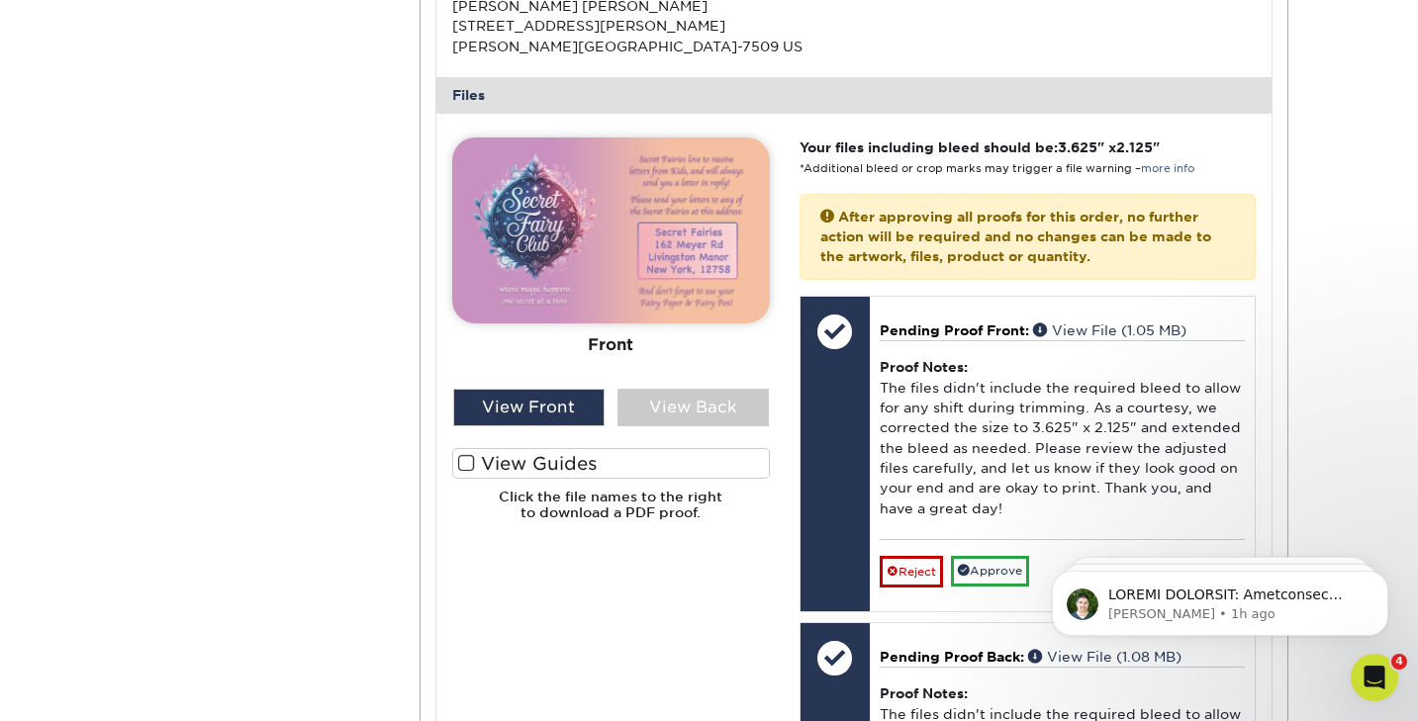
scroll to position [779, 0]
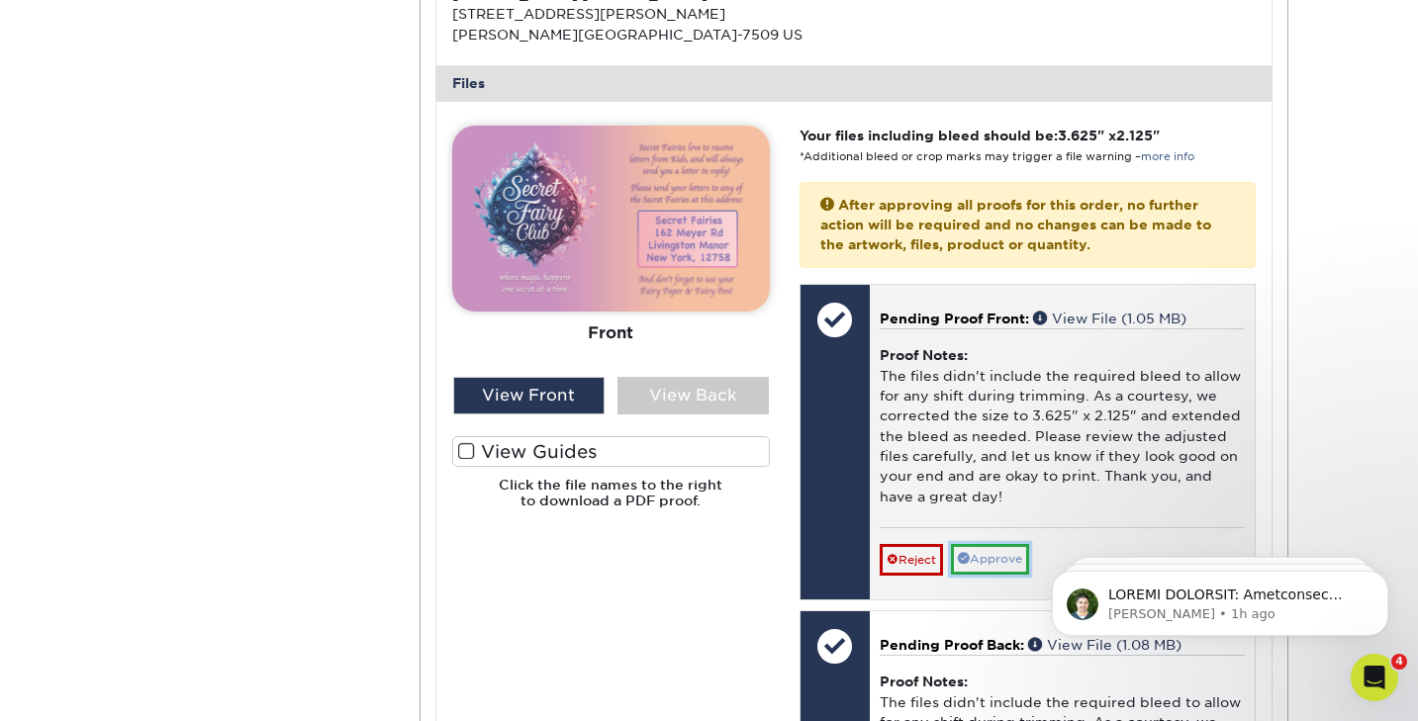
click at [999, 557] on link "Approve" at bounding box center [990, 559] width 78 height 31
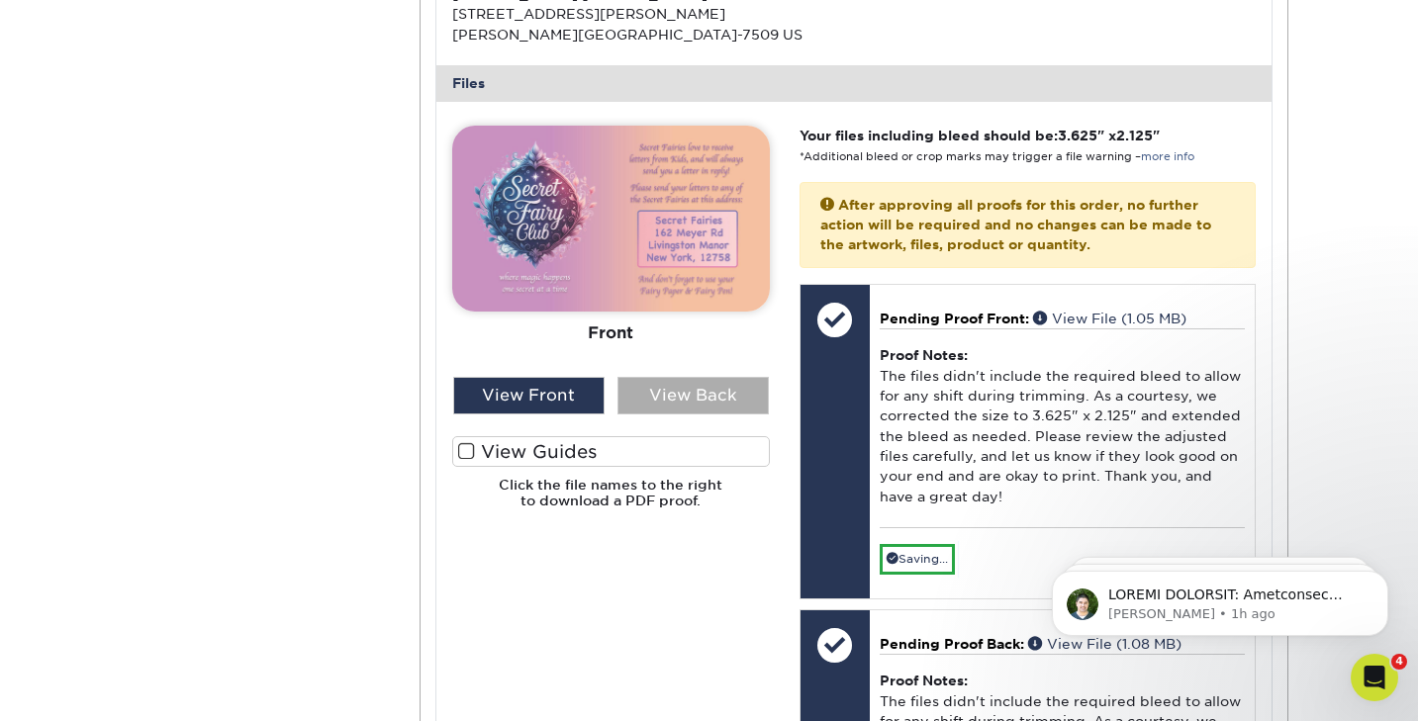
click at [721, 392] on div "View Back" at bounding box center [693, 396] width 151 height 38
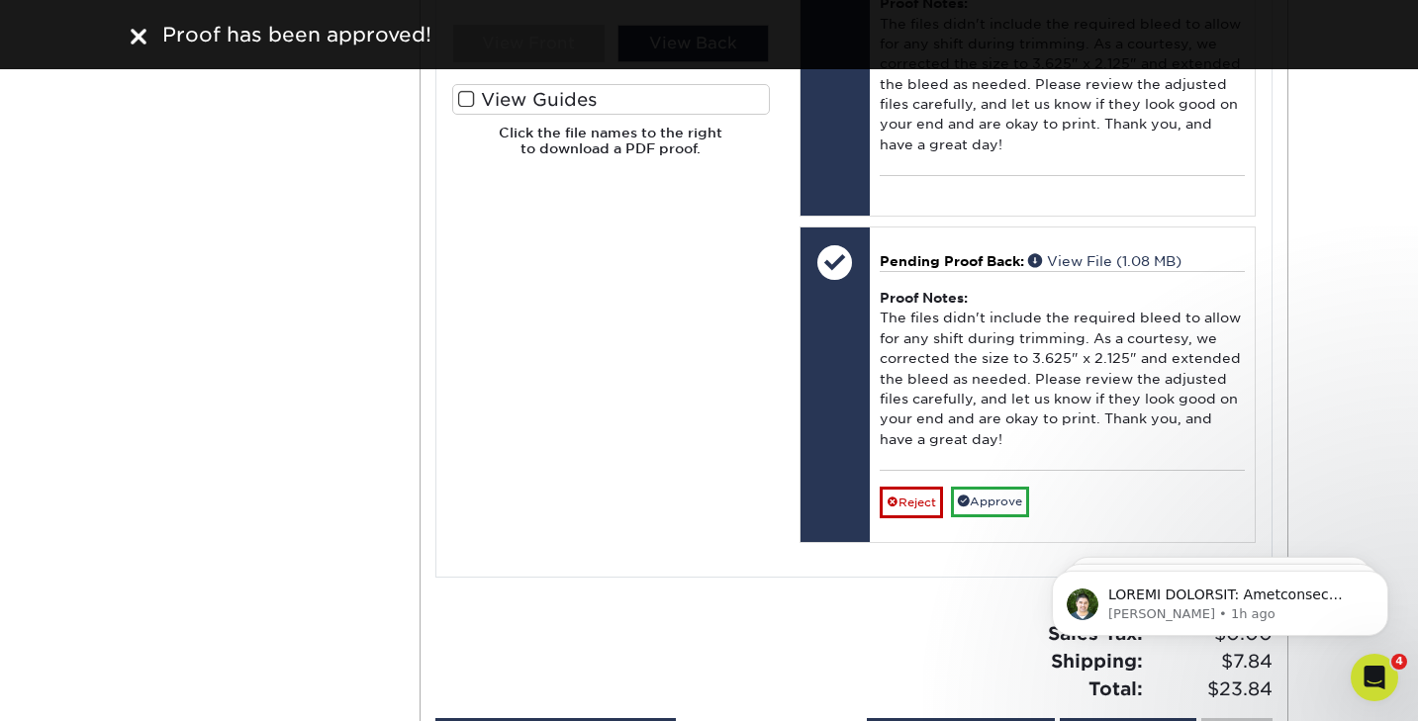
scroll to position [1173, 0]
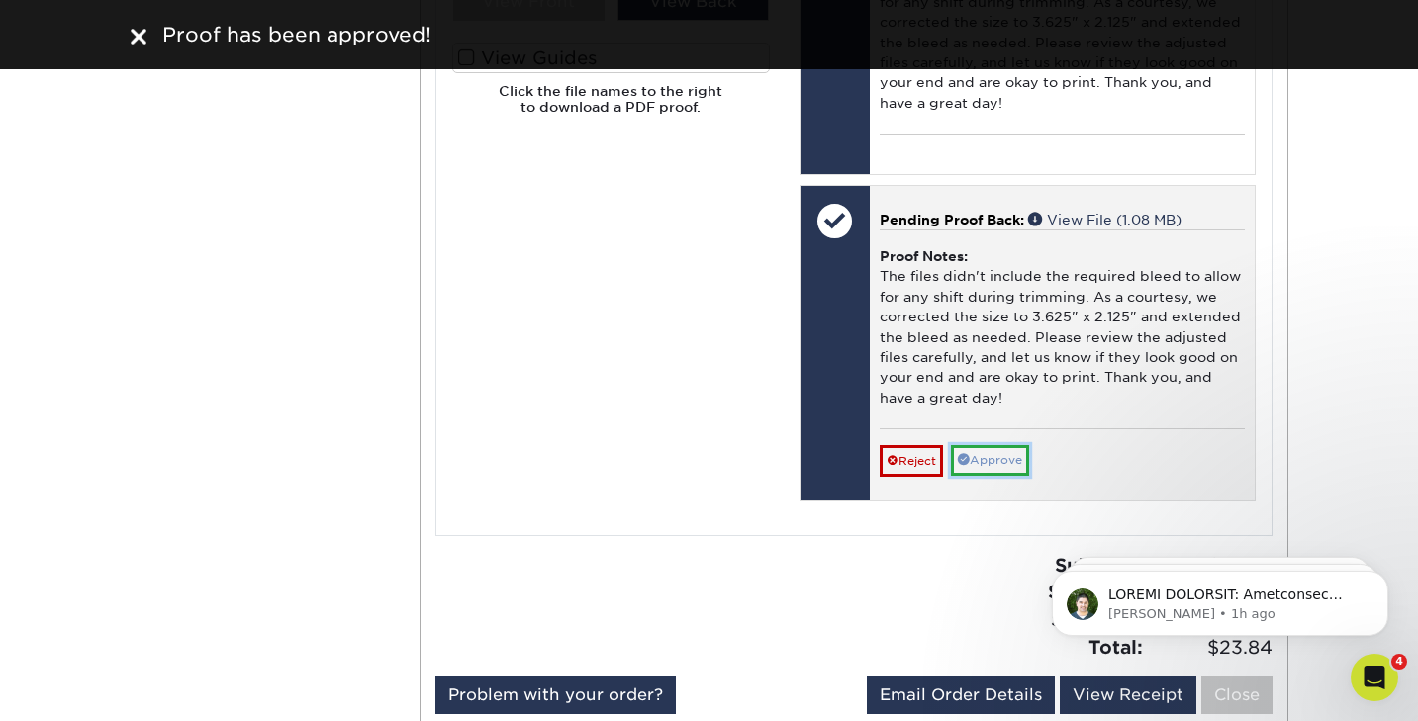
click at [1005, 463] on link "Approve" at bounding box center [990, 460] width 78 height 31
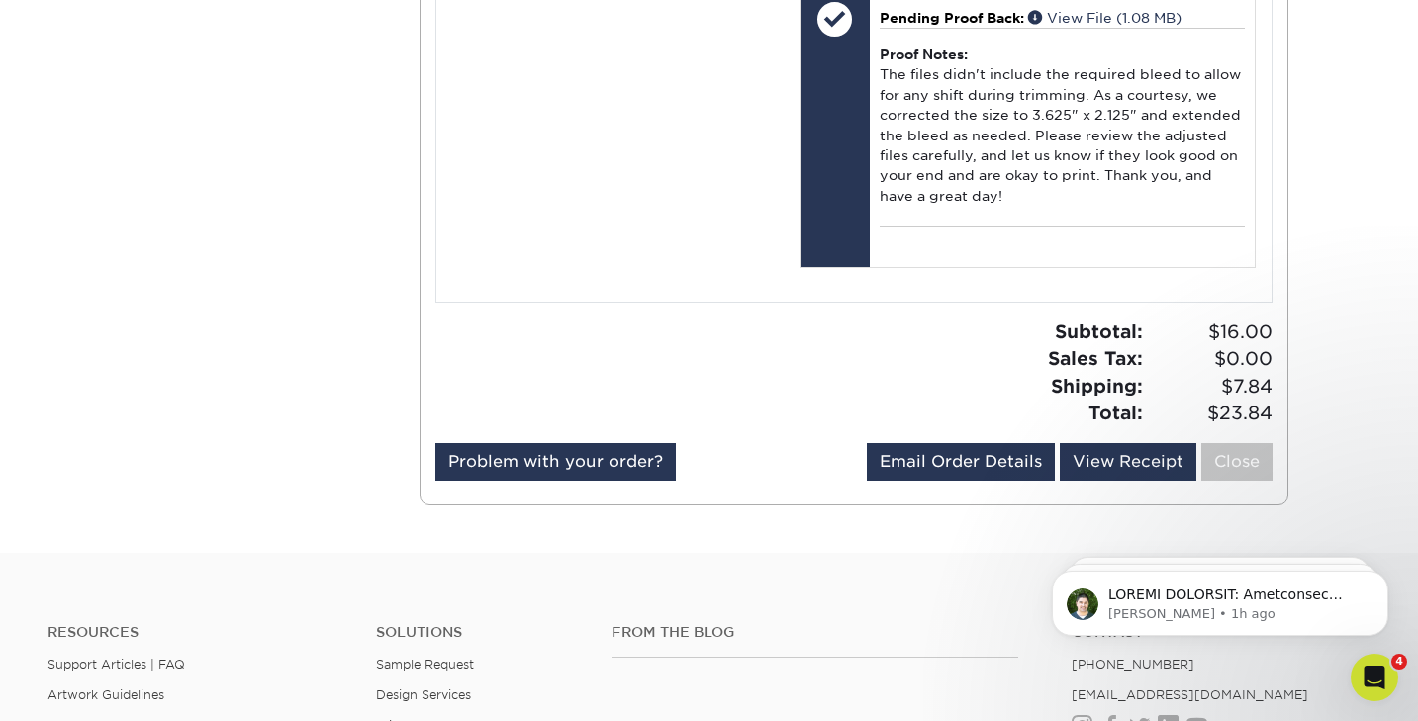
scroll to position [1381, 0]
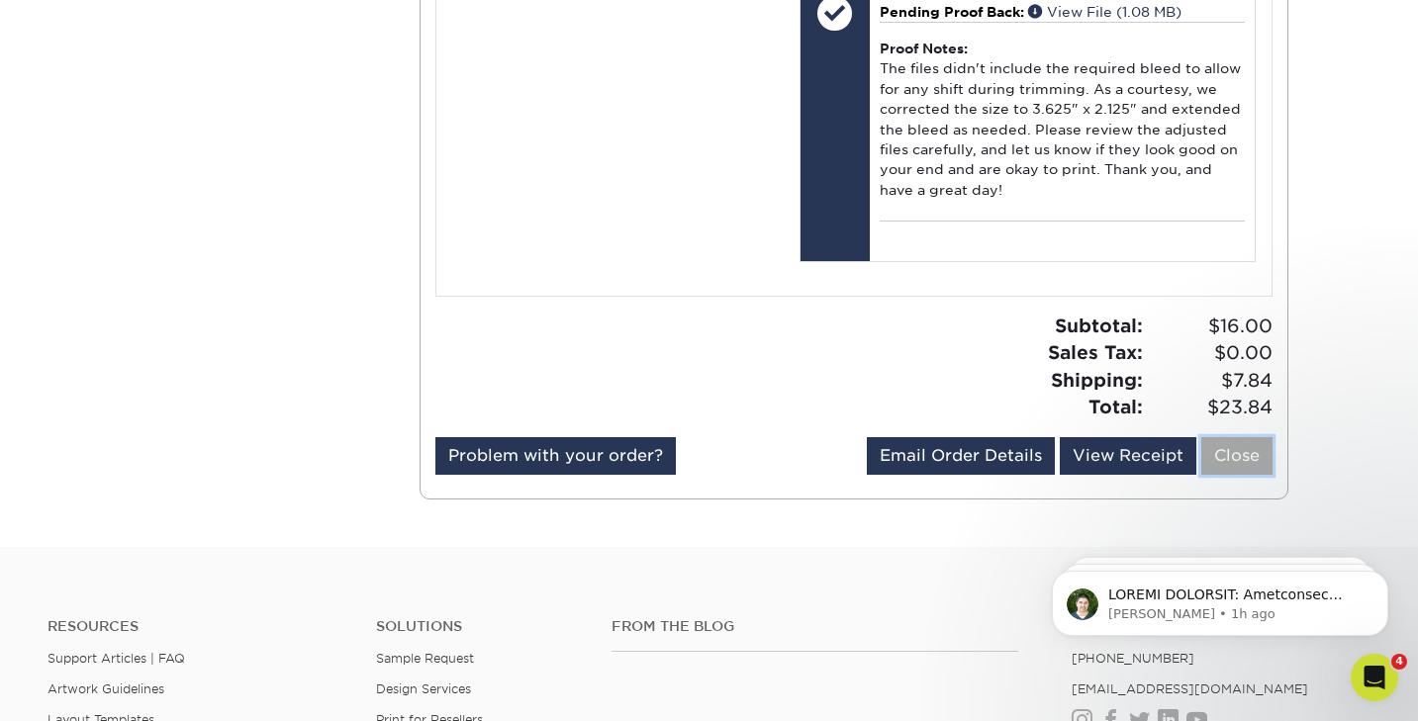
click at [1217, 458] on link "Close" at bounding box center [1236, 456] width 71 height 38
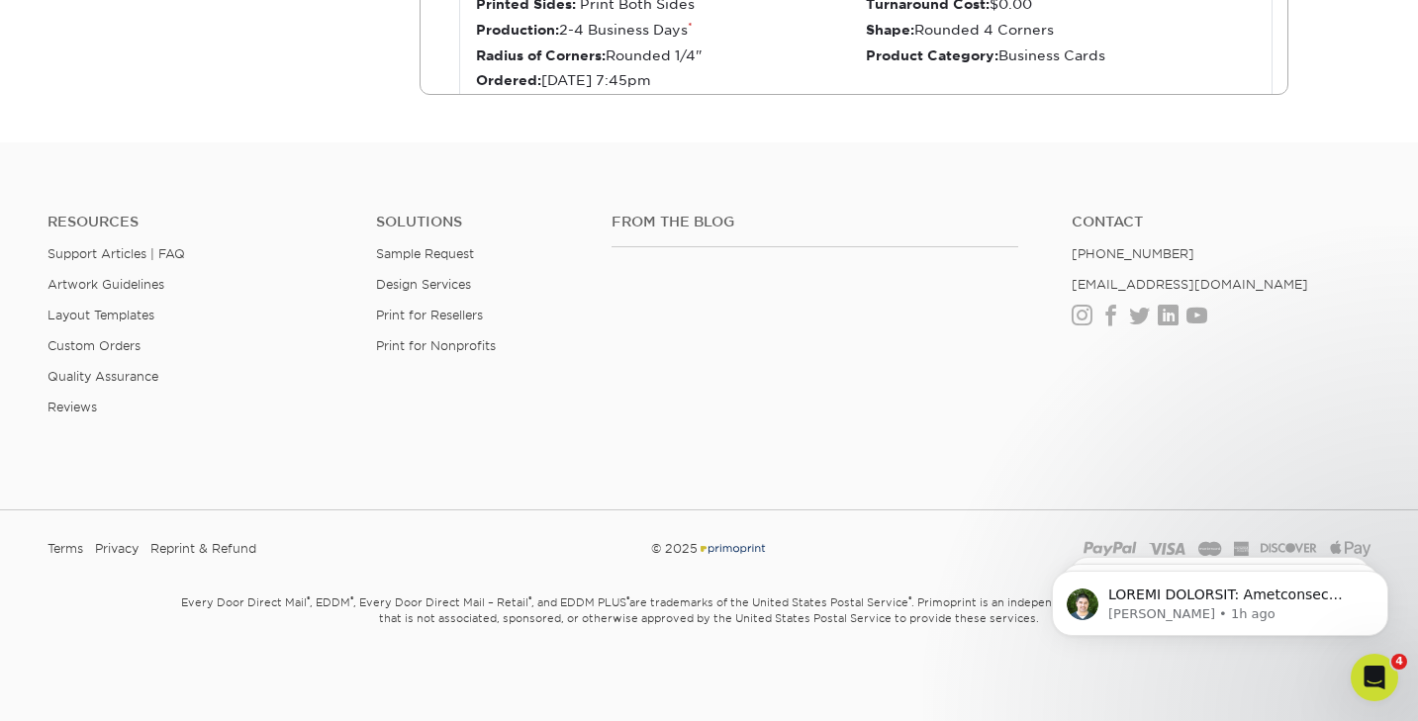
scroll to position [553, 0]
